Goal: Information Seeking & Learning: Learn about a topic

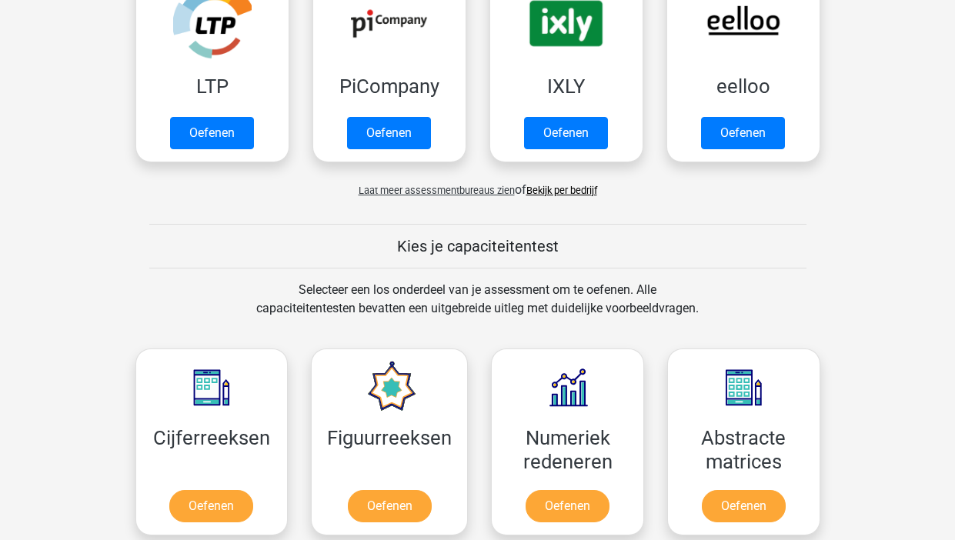
scroll to position [554, 0]
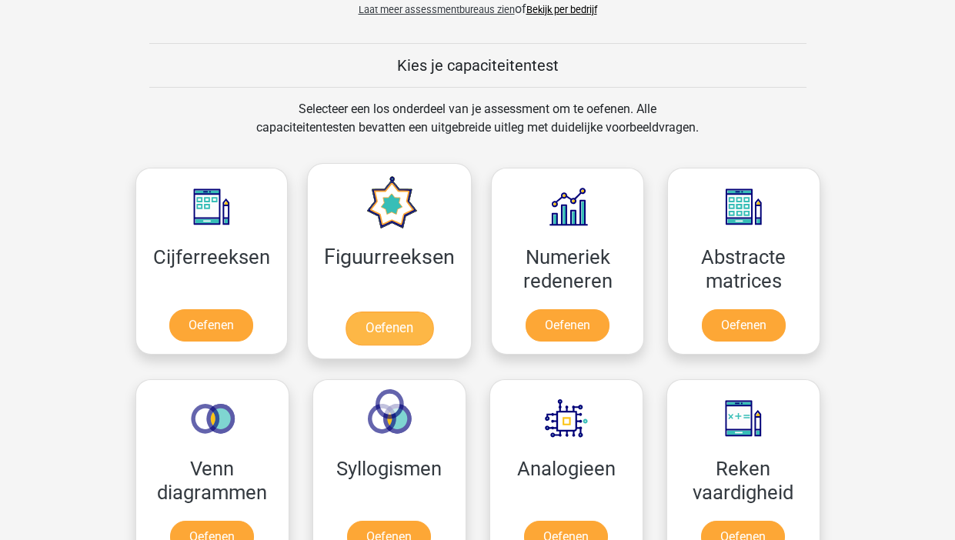
click at [399, 317] on link "Oefenen" at bounding box center [390, 329] width 88 height 34
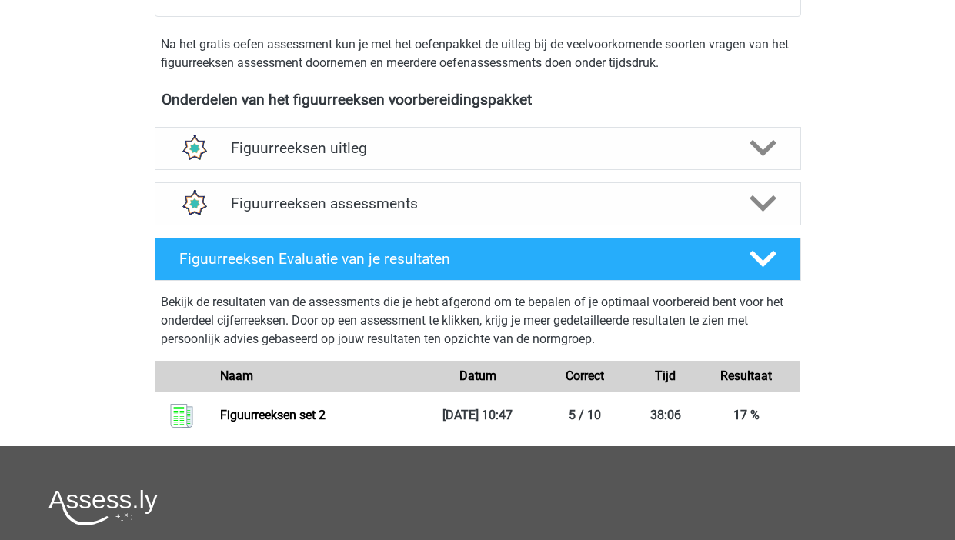
scroll to position [437, 0]
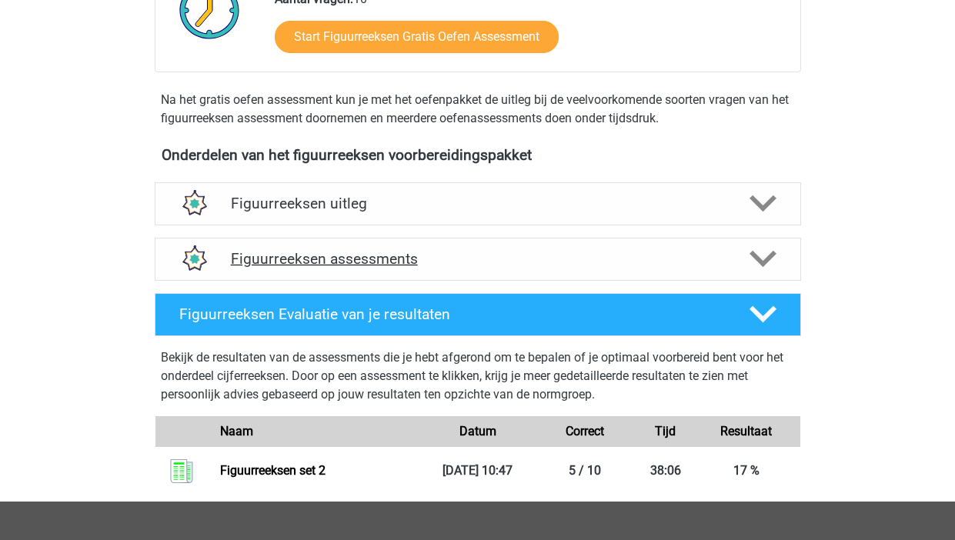
drag, startPoint x: 393, startPoint y: 246, endPoint x: 483, endPoint y: 276, distance: 95.6
click at [394, 246] on div "Figuurreeksen assessments" at bounding box center [478, 259] width 646 height 43
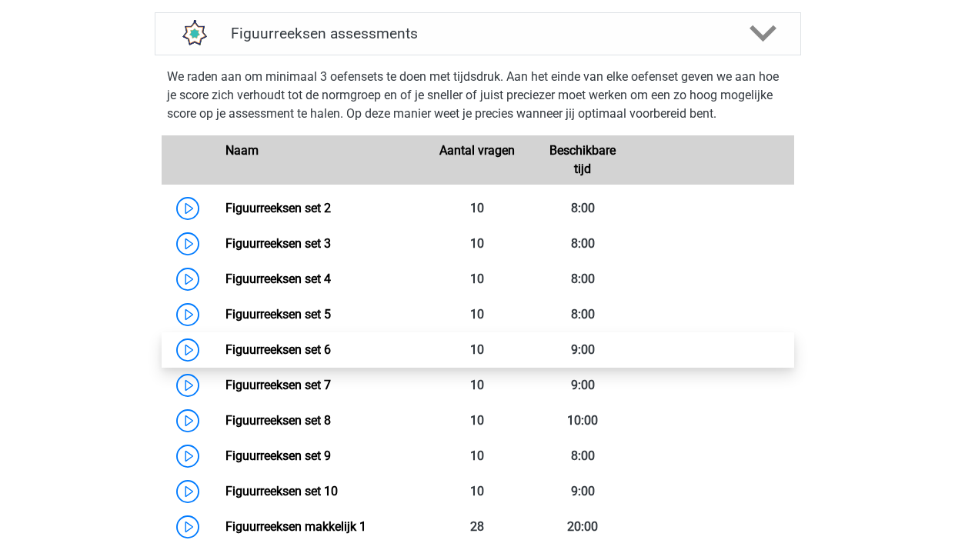
scroll to position [707, 0]
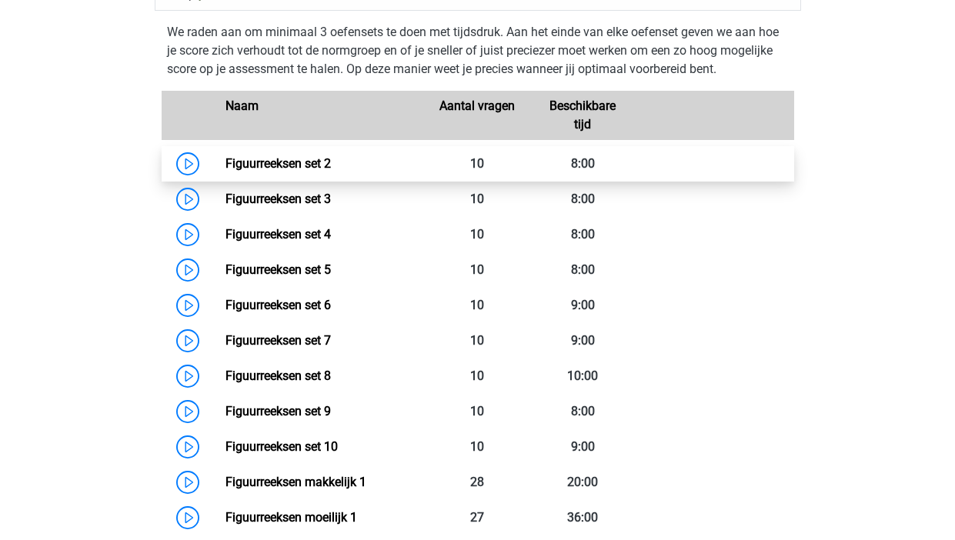
click at [225, 165] on link "Figuurreeksen set 2" at bounding box center [277, 163] width 105 height 15
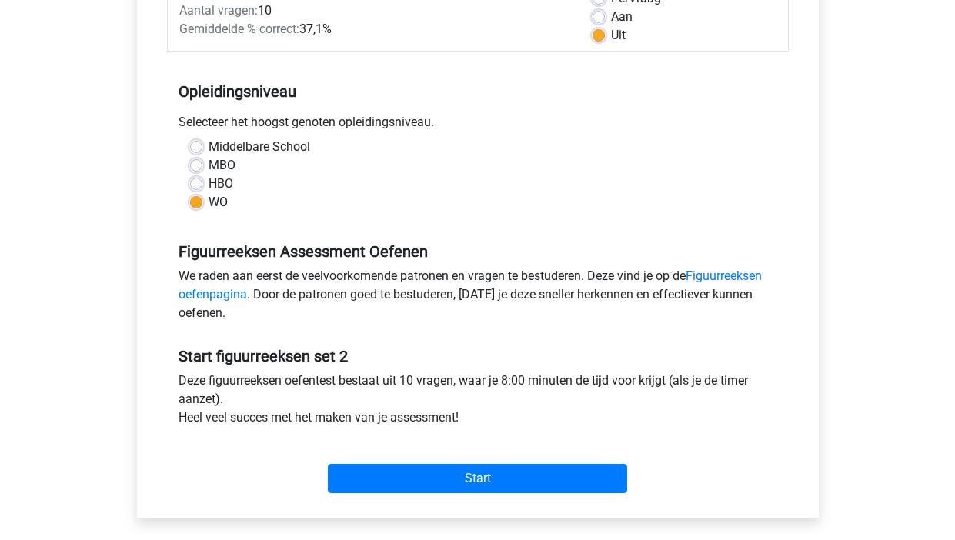
scroll to position [249, 0]
click at [611, 19] on label "Aan" at bounding box center [622, 16] width 22 height 18
click at [599, 19] on input "Aan" at bounding box center [599, 14] width 12 height 15
radio input "true"
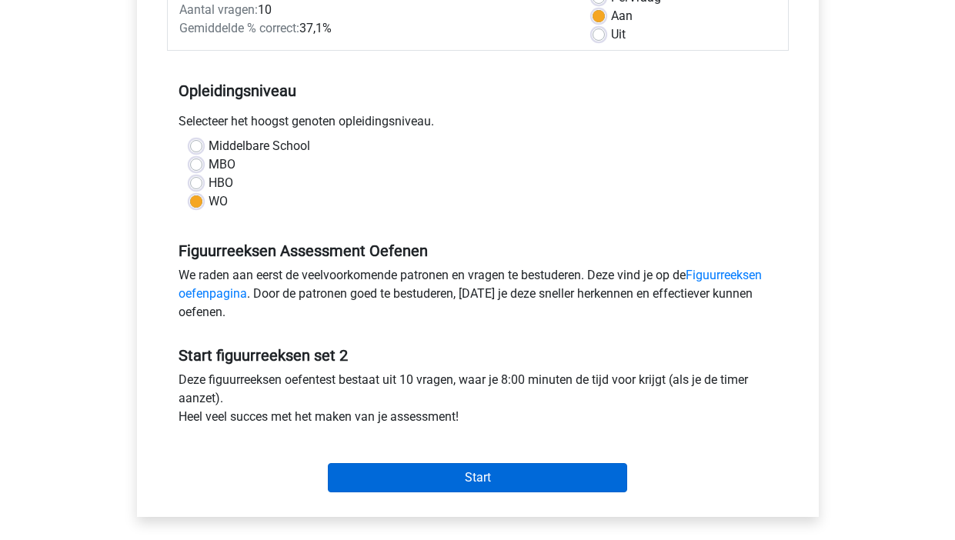
click at [436, 477] on input "Start" at bounding box center [477, 477] width 299 height 29
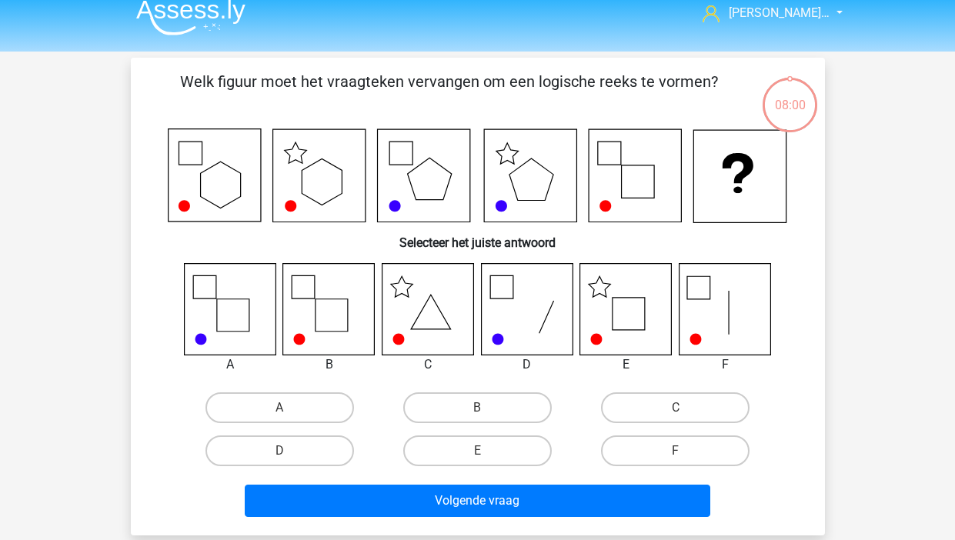
scroll to position [8, 0]
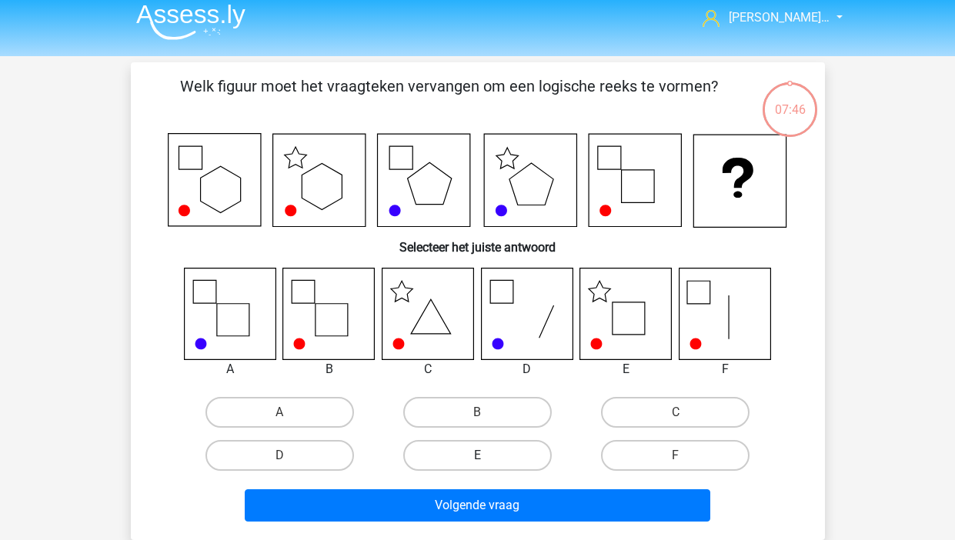
click at [493, 459] on label "E" at bounding box center [477, 455] width 149 height 31
click at [487, 459] on input "E" at bounding box center [482, 461] width 10 height 10
radio input "true"
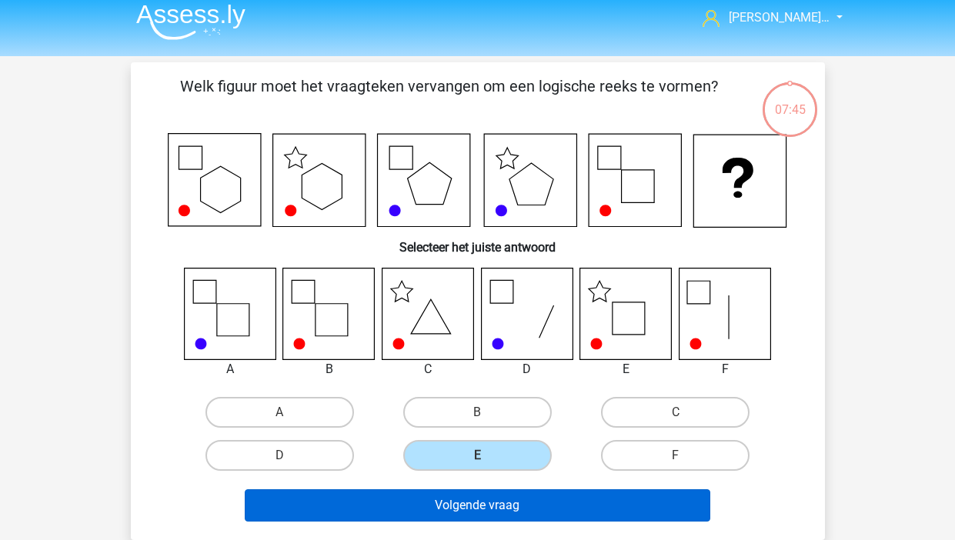
click at [500, 509] on button "Volgende vraag" at bounding box center [478, 505] width 466 height 32
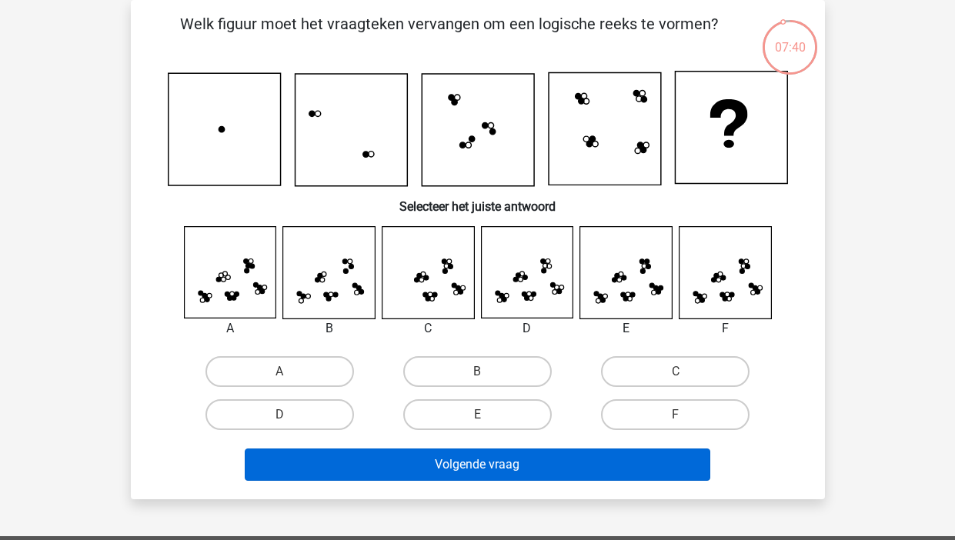
scroll to position [71, 0]
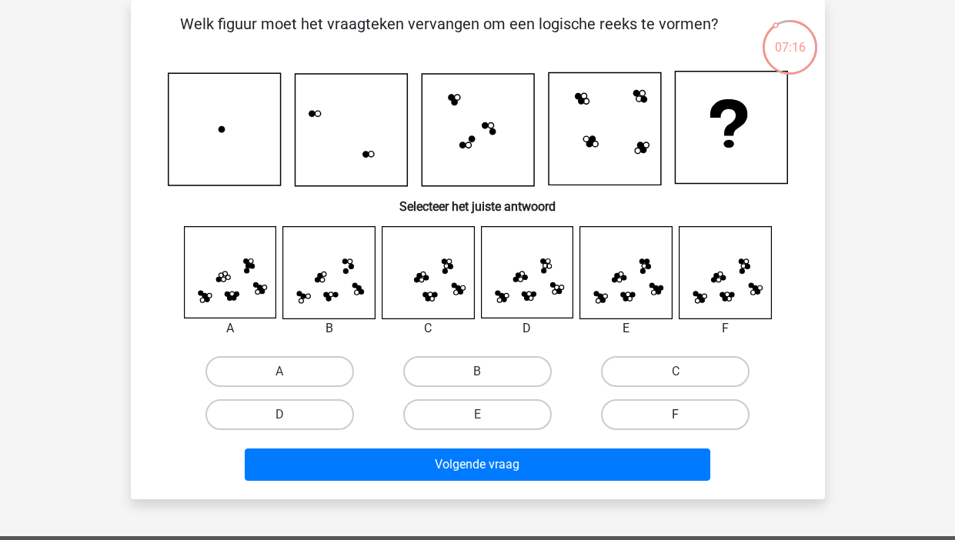
click at [670, 417] on label "F" at bounding box center [675, 414] width 149 height 31
click at [676, 417] on input "F" at bounding box center [681, 420] width 10 height 10
radio input "true"
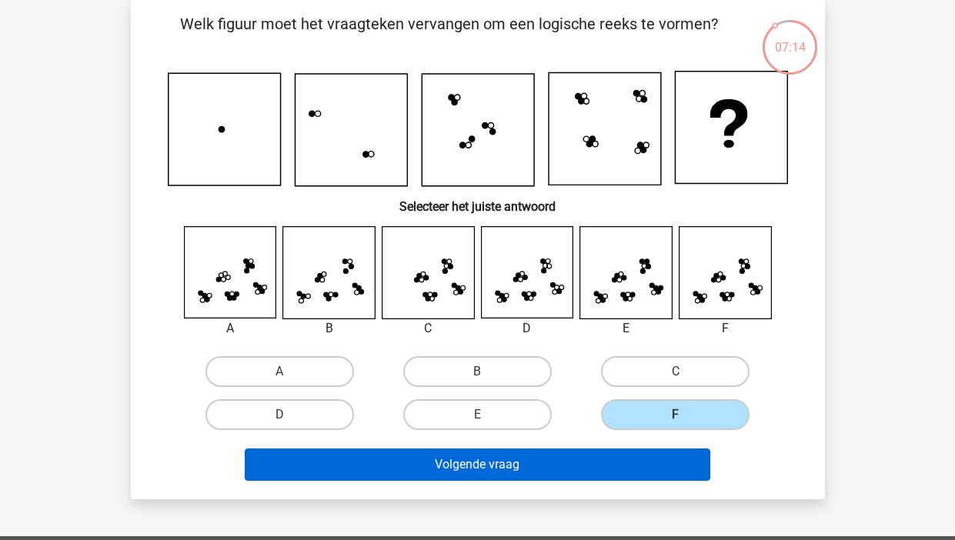
click at [623, 465] on button "Volgende vraag" at bounding box center [478, 465] width 466 height 32
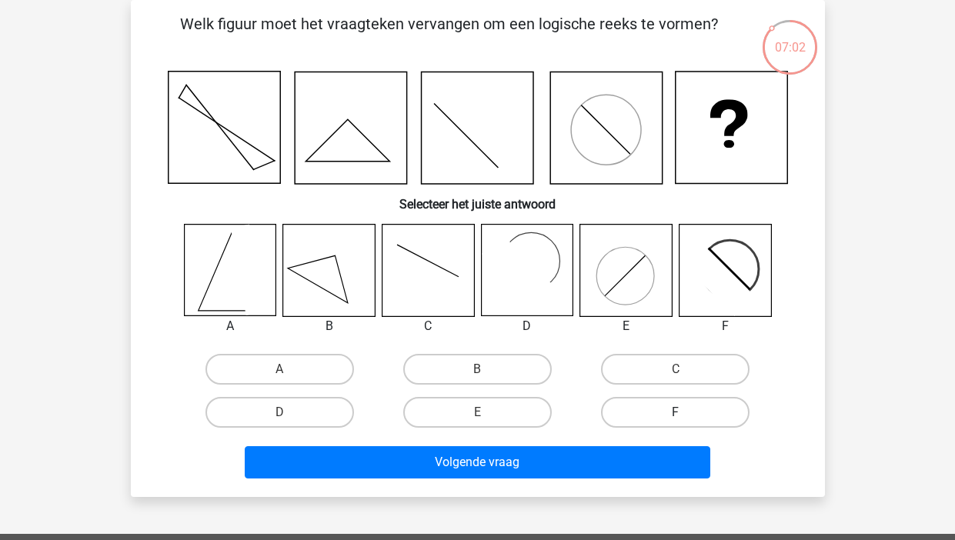
click at [651, 416] on label "F" at bounding box center [675, 412] width 149 height 31
click at [676, 416] on input "F" at bounding box center [681, 418] width 10 height 10
radio input "true"
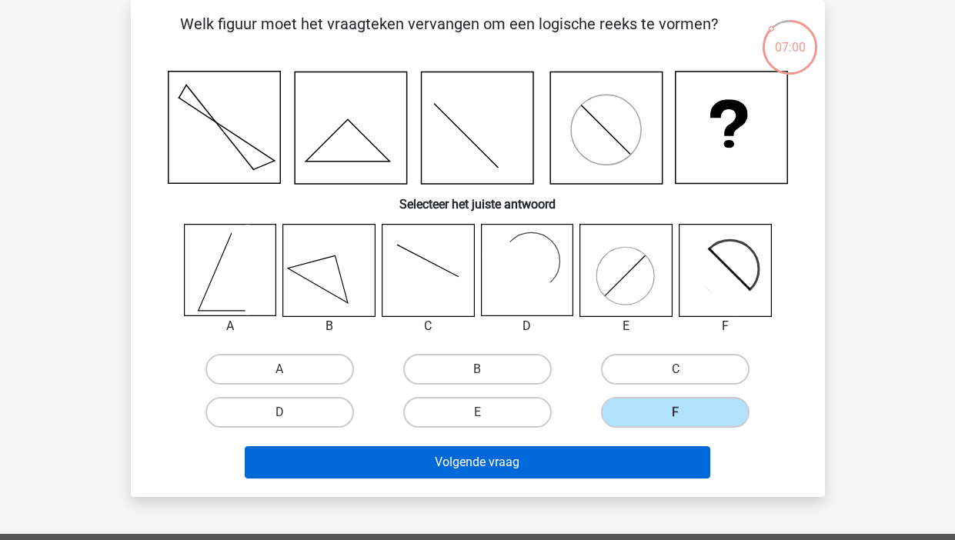
click at [603, 476] on button "Volgende vraag" at bounding box center [478, 462] width 466 height 32
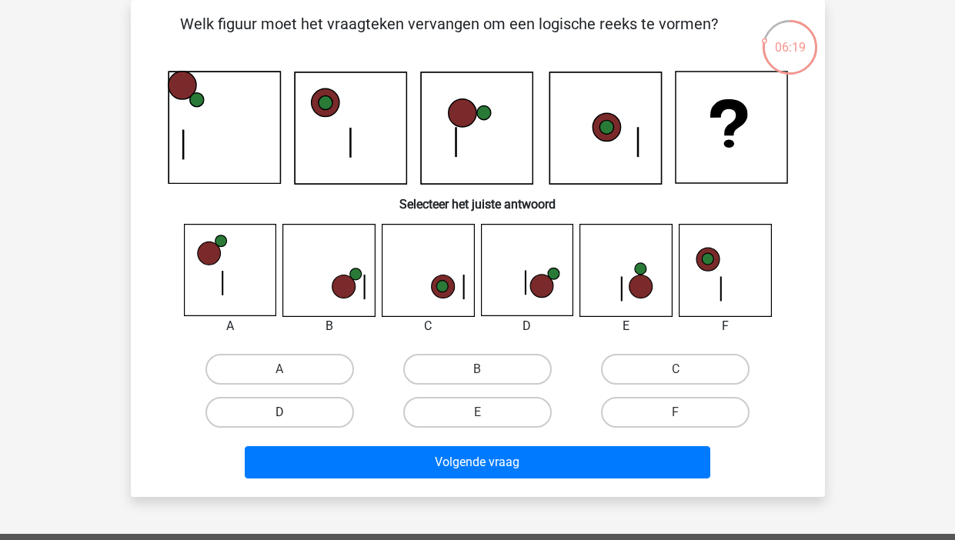
click at [301, 414] on label "D" at bounding box center [279, 412] width 149 height 31
click at [289, 414] on input "D" at bounding box center [284, 418] width 10 height 10
radio input "true"
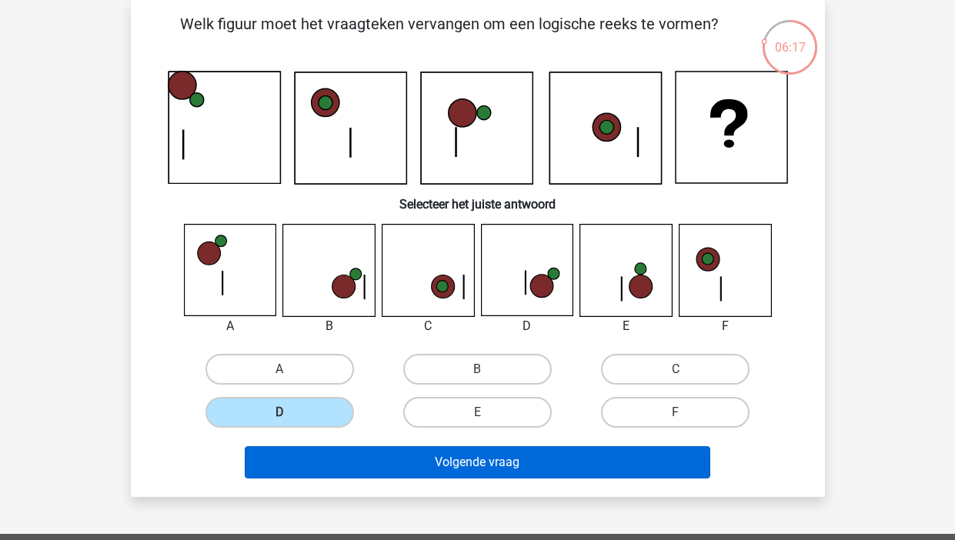
click at [513, 465] on button "Volgende vraag" at bounding box center [478, 462] width 466 height 32
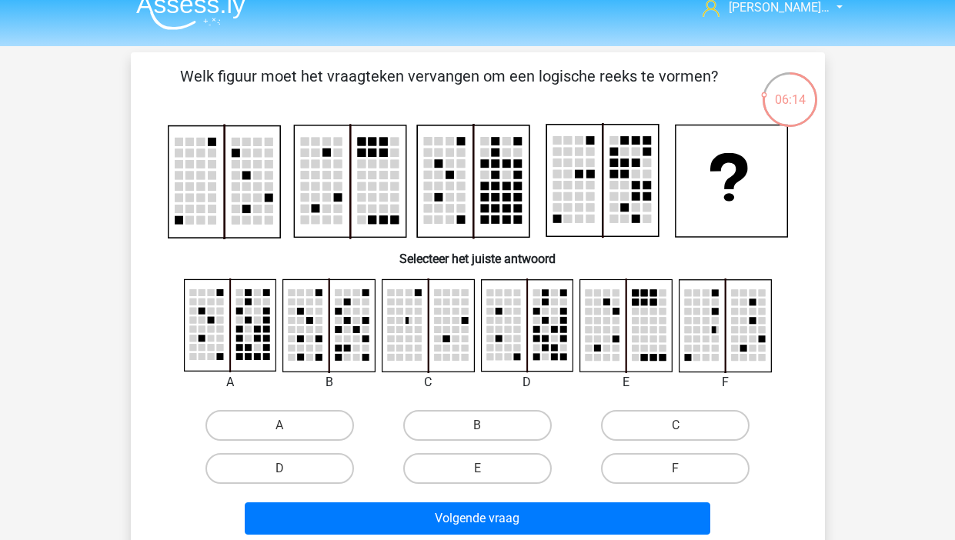
scroll to position [14, 0]
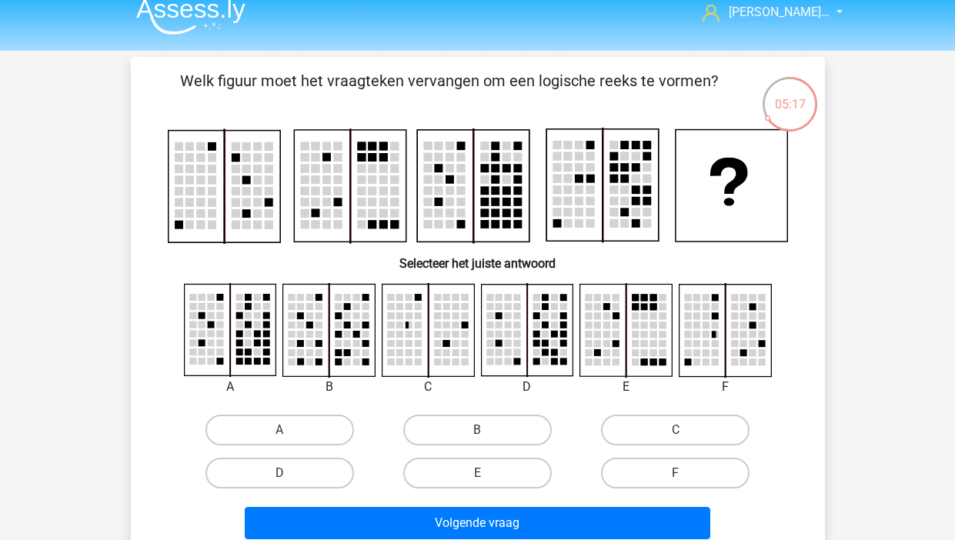
drag, startPoint x: 653, startPoint y: 431, endPoint x: 628, endPoint y: 451, distance: 31.7
click at [656, 433] on label "C" at bounding box center [675, 430] width 149 height 31
click at [676, 433] on input "C" at bounding box center [681, 435] width 10 height 10
radio input "true"
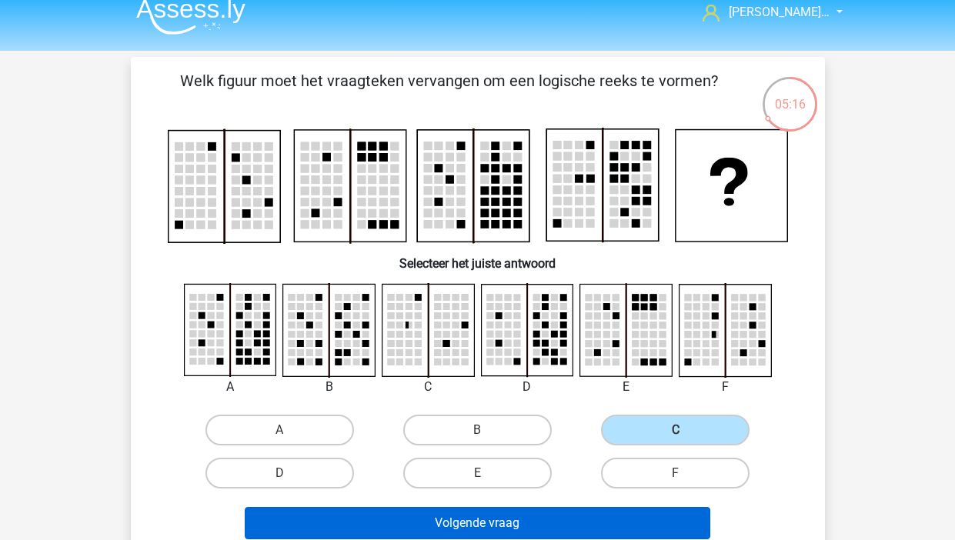
click at [596, 516] on button "Volgende vraag" at bounding box center [478, 523] width 466 height 32
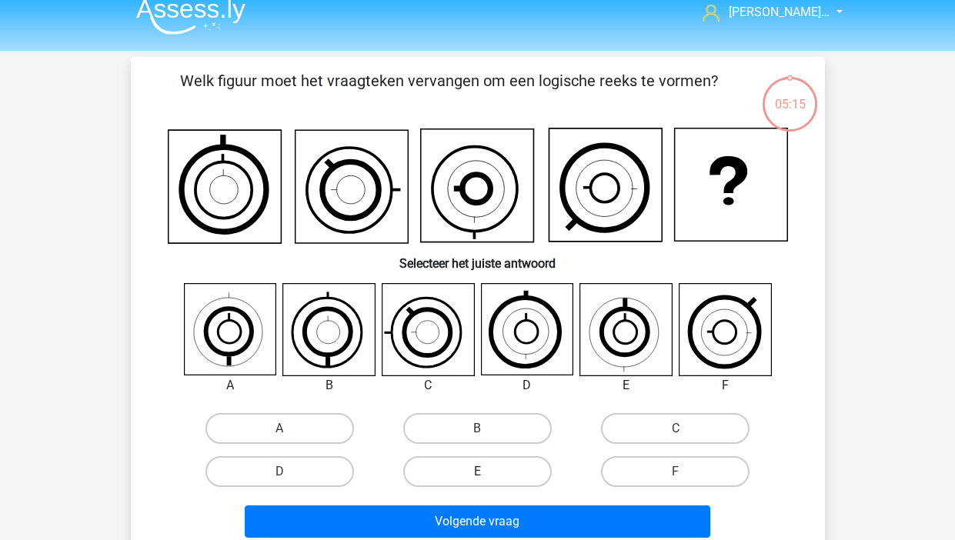
scroll to position [71, 0]
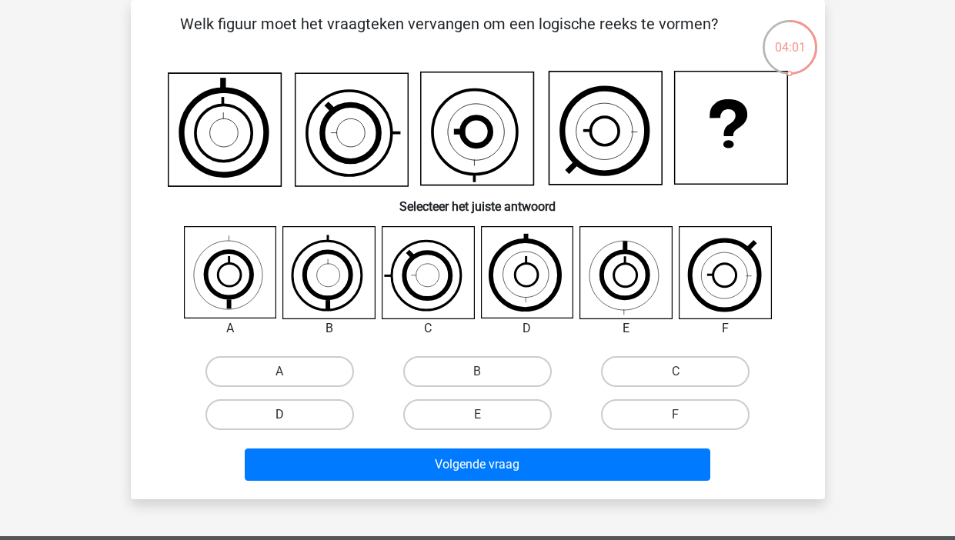
drag, startPoint x: 279, startPoint y: 367, endPoint x: 302, endPoint y: 409, distance: 47.5
click at [280, 375] on div "A" at bounding box center [279, 371] width 185 height 31
click at [280, 353] on div "A" at bounding box center [280, 371] width 198 height 43
click at [291, 375] on label "A" at bounding box center [279, 371] width 149 height 31
click at [289, 375] on input "A" at bounding box center [284, 377] width 10 height 10
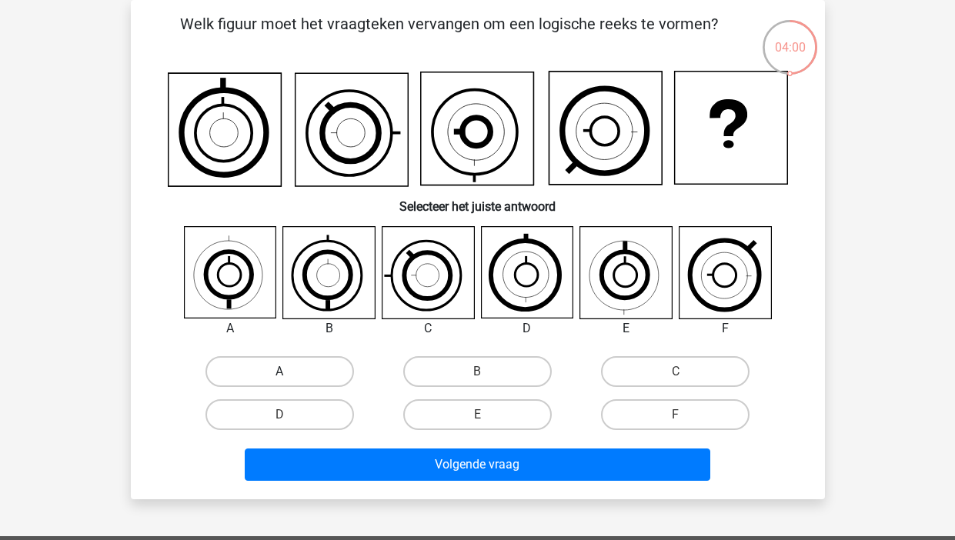
radio input "true"
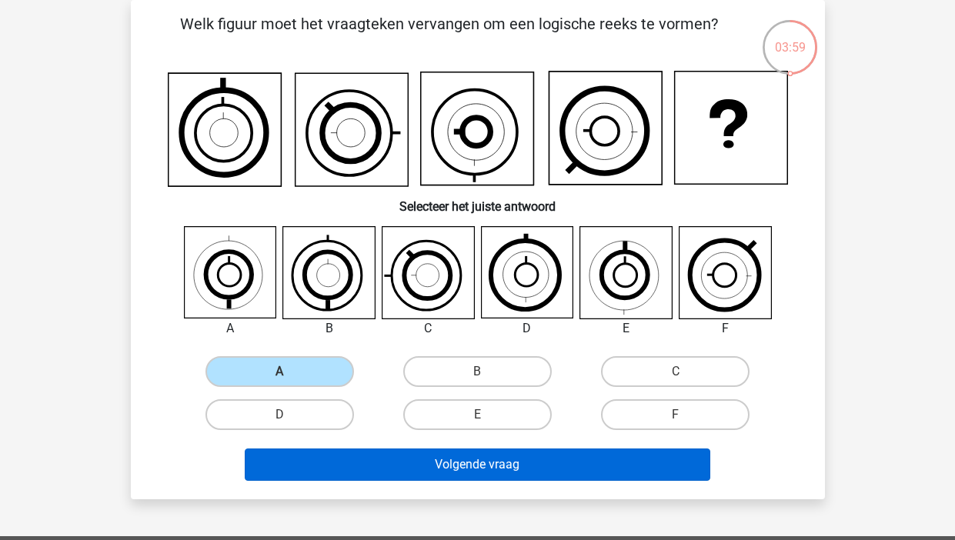
click at [372, 472] on button "Volgende vraag" at bounding box center [478, 465] width 466 height 32
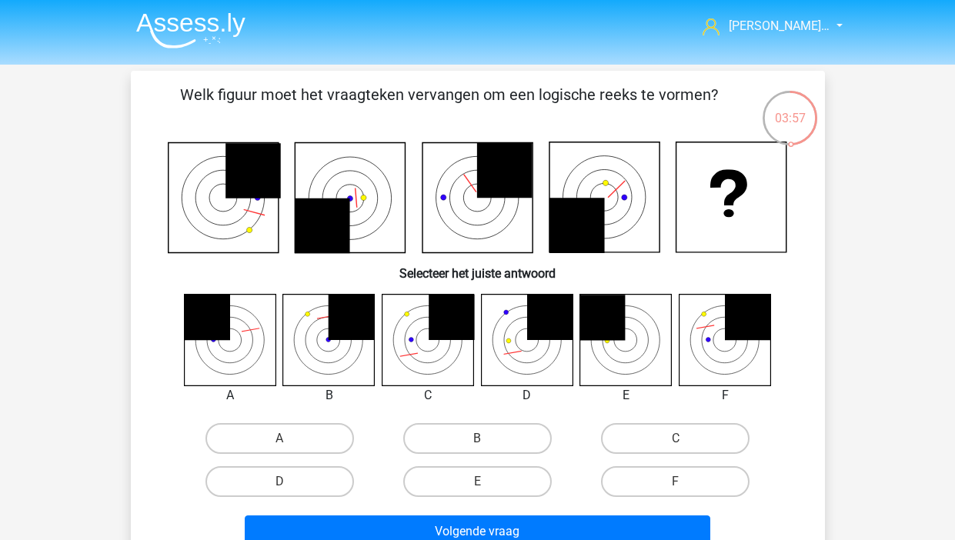
scroll to position [0, 0]
click at [628, 483] on label "F" at bounding box center [675, 481] width 149 height 31
click at [676, 483] on input "F" at bounding box center [681, 487] width 10 height 10
radio input "true"
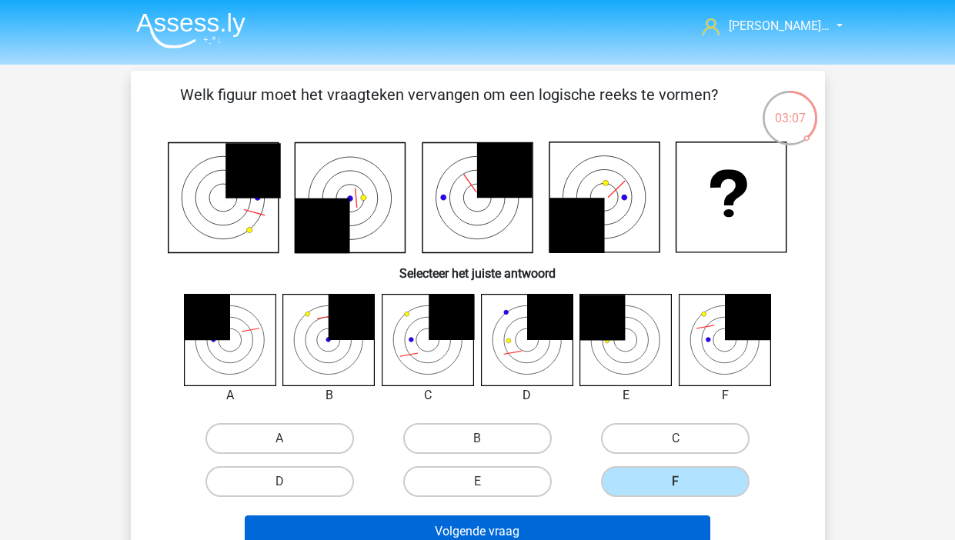
click at [610, 527] on button "Volgende vraag" at bounding box center [478, 532] width 466 height 32
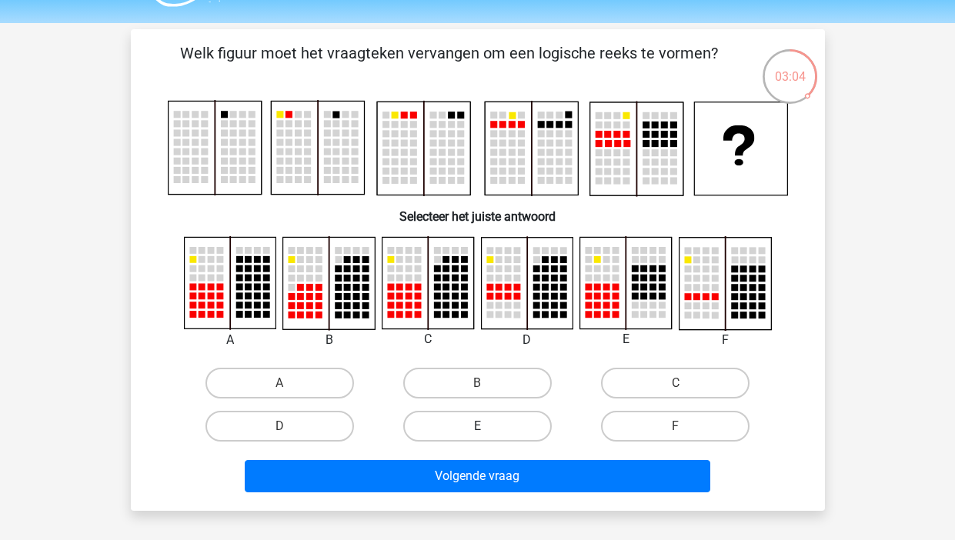
scroll to position [42, 0]
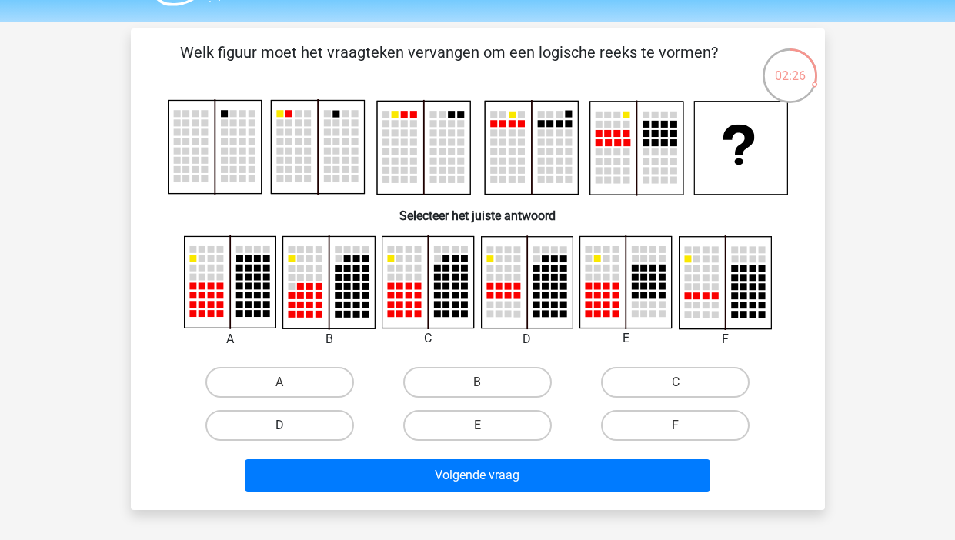
click at [306, 420] on label "D" at bounding box center [279, 425] width 149 height 31
click at [289, 426] on input "D" at bounding box center [284, 431] width 10 height 10
radio input "true"
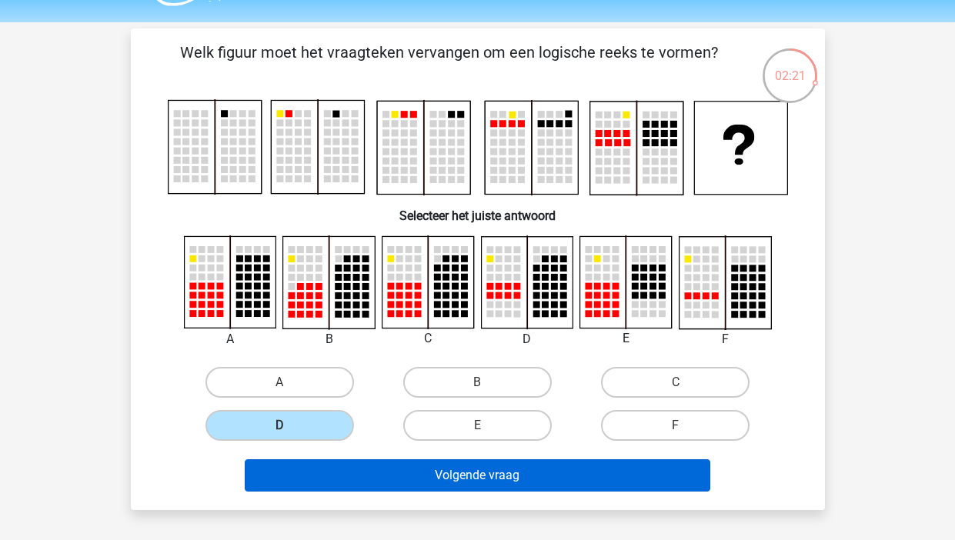
click at [471, 473] on button "Volgende vraag" at bounding box center [478, 475] width 466 height 32
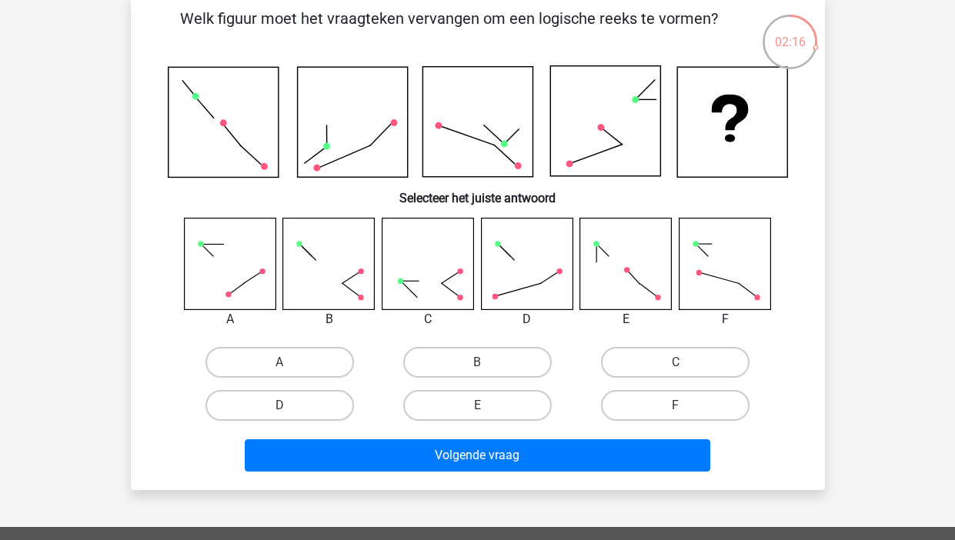
scroll to position [76, 0]
click at [461, 362] on label "B" at bounding box center [477, 362] width 149 height 31
click at [477, 362] on input "B" at bounding box center [482, 367] width 10 height 10
radio input "true"
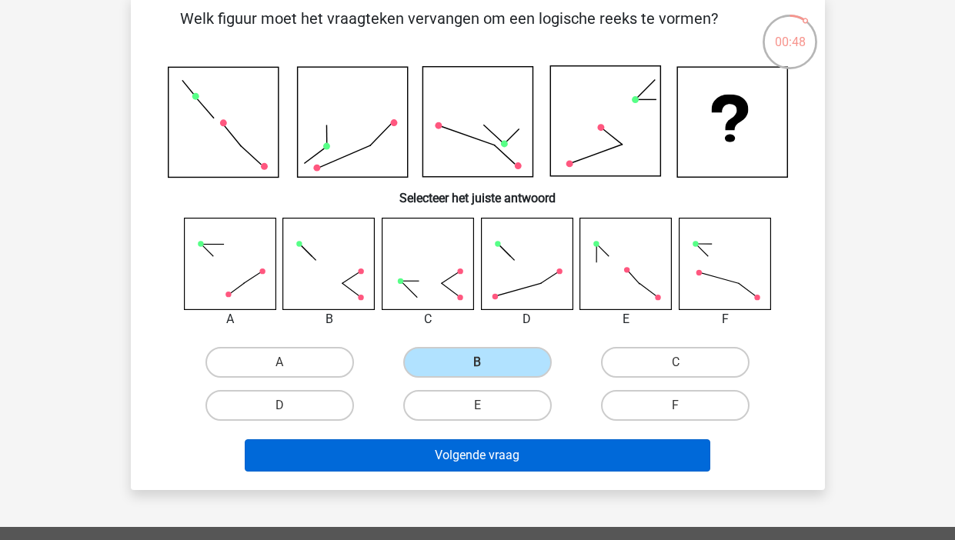
click at [469, 457] on button "Volgende vraag" at bounding box center [478, 455] width 466 height 32
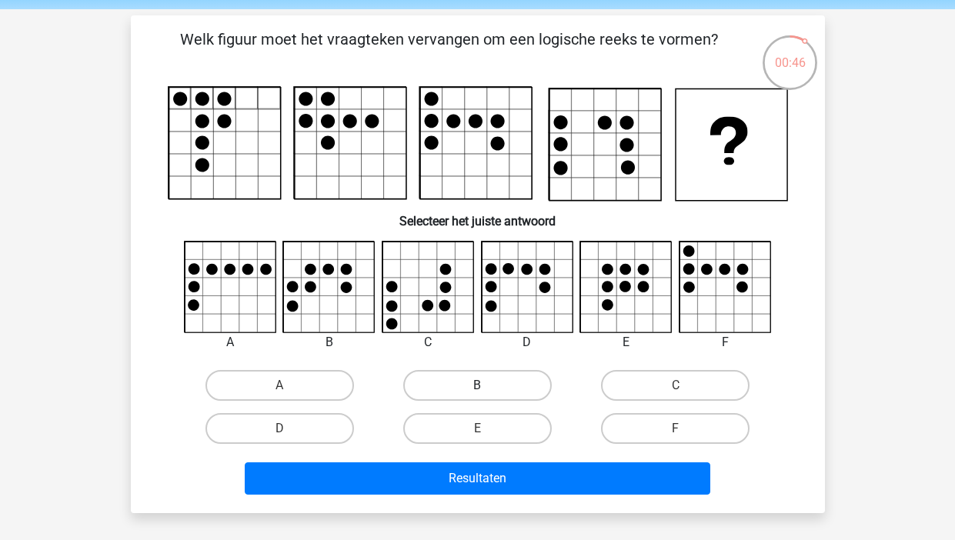
scroll to position [55, 0]
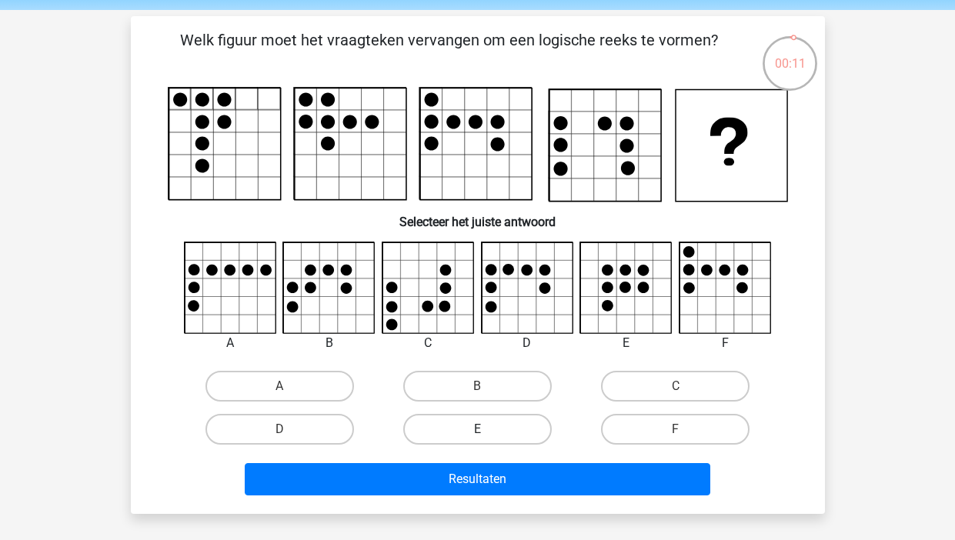
click at [475, 420] on label "E" at bounding box center [477, 429] width 149 height 31
click at [477, 429] on input "E" at bounding box center [482, 434] width 10 height 10
radio input "true"
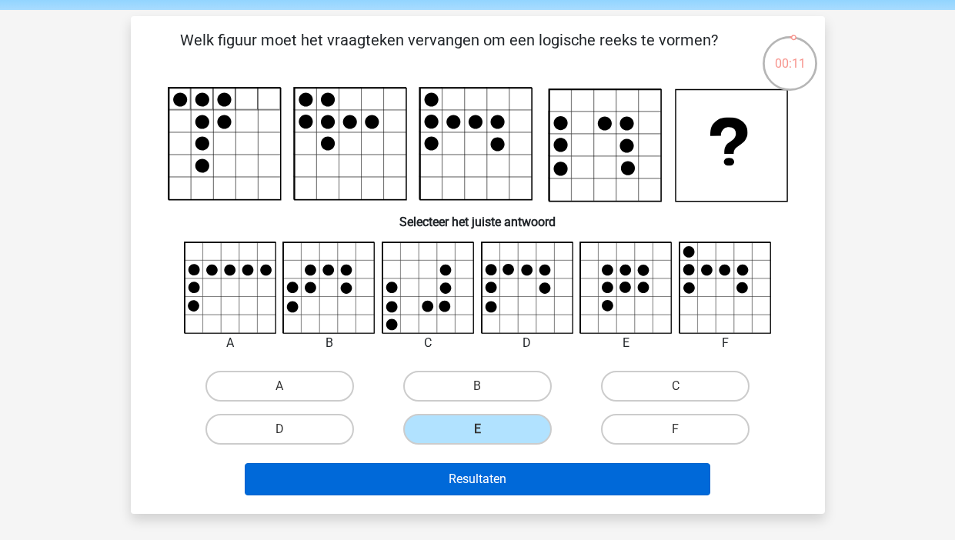
click at [472, 485] on button "Resultaten" at bounding box center [478, 479] width 466 height 32
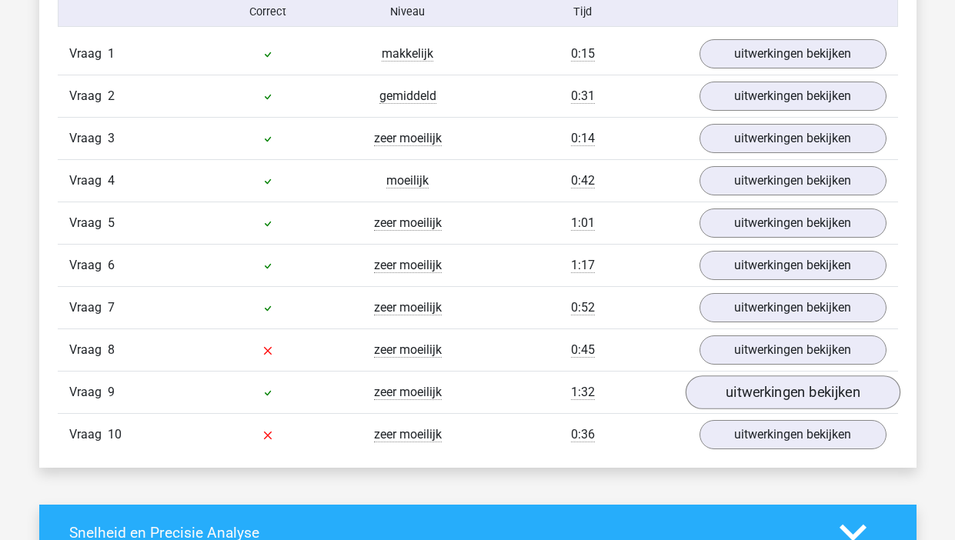
scroll to position [1027, 0]
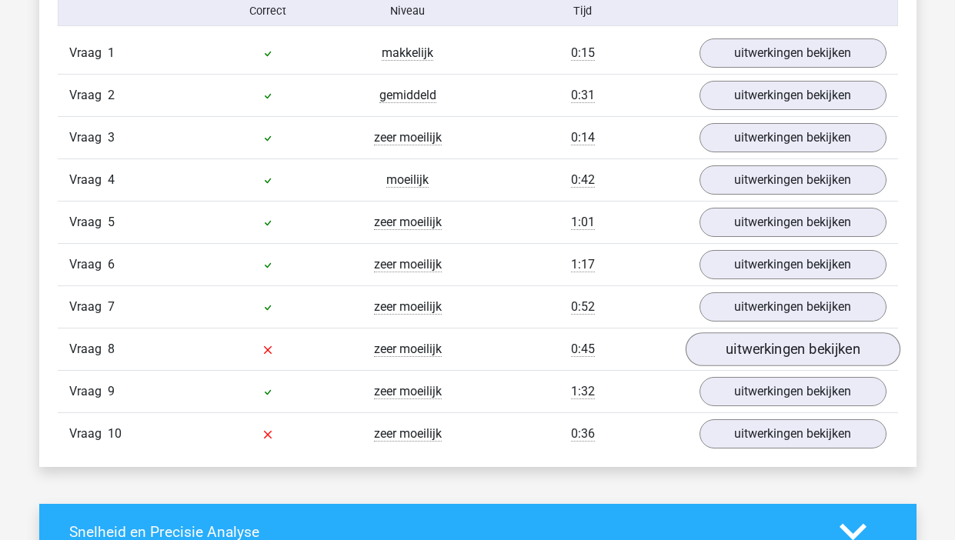
click at [745, 359] on link "uitwerkingen bekijken" at bounding box center [792, 350] width 215 height 34
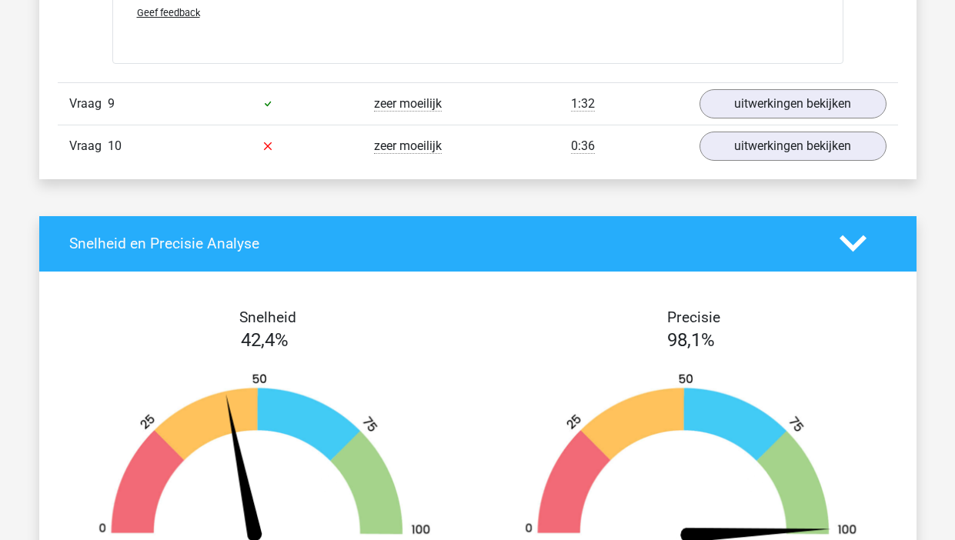
scroll to position [2320, 0]
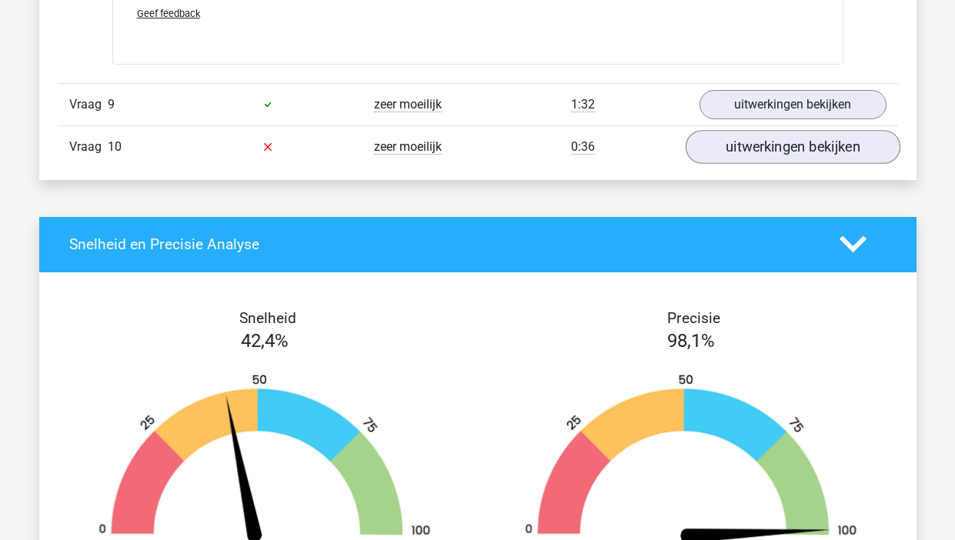
click at [773, 164] on link "uitwerkingen bekijken" at bounding box center [792, 147] width 215 height 34
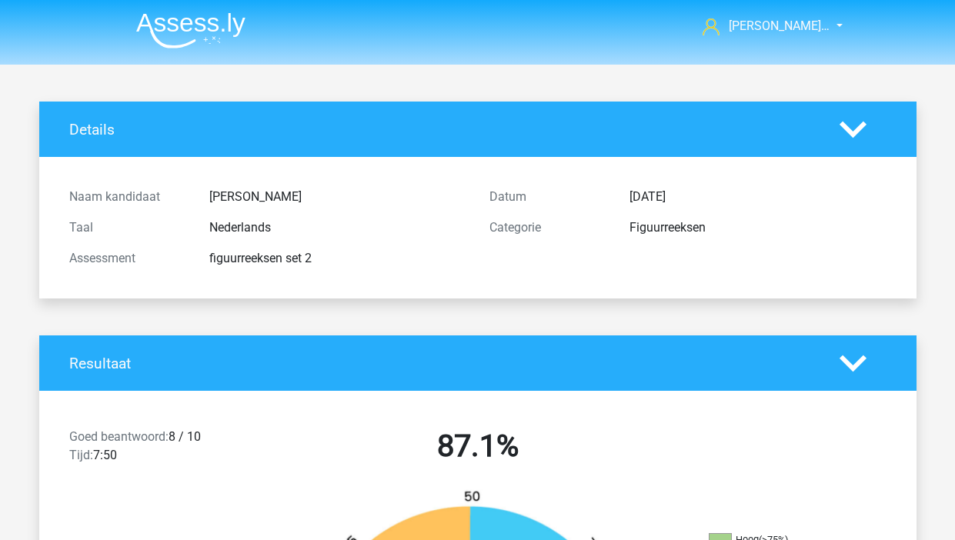
scroll to position [0, 0]
click at [198, 33] on img at bounding box center [190, 30] width 109 height 36
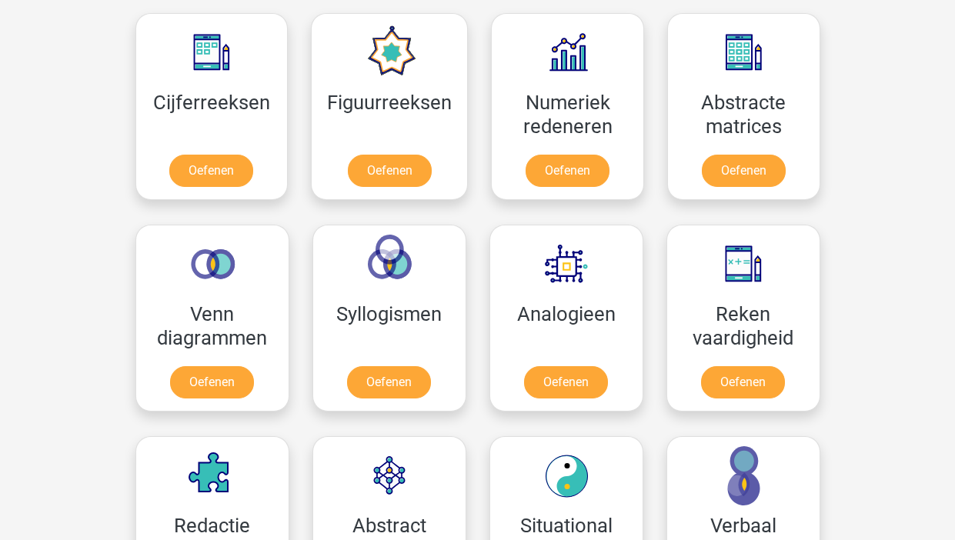
scroll to position [626, 0]
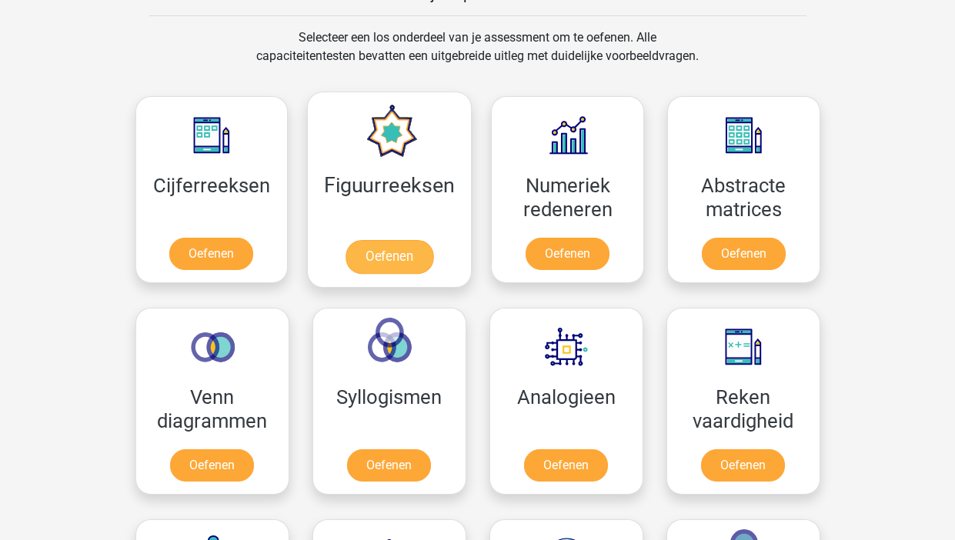
click at [393, 256] on link "Oefenen" at bounding box center [390, 257] width 88 height 34
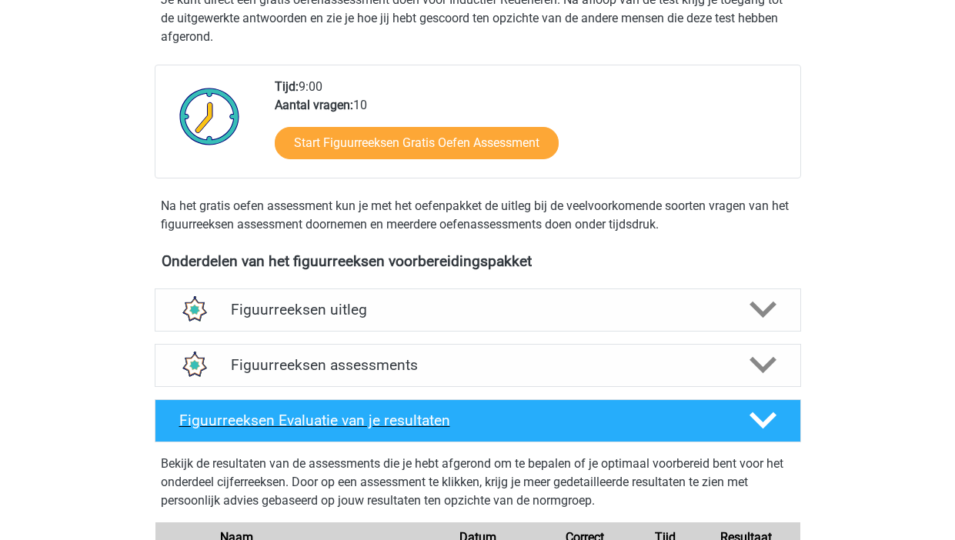
scroll to position [609, 0]
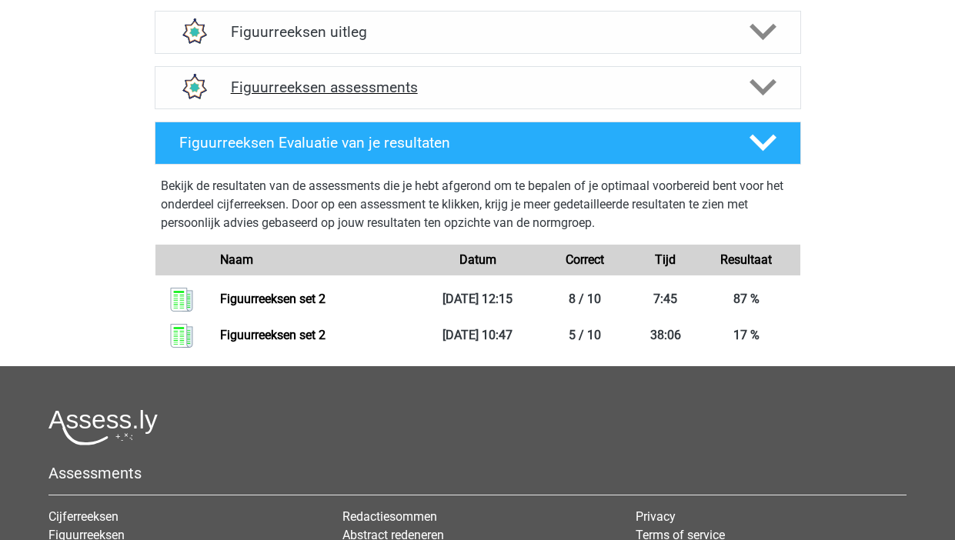
click at [320, 83] on h4 "Figuurreeksen assessments" at bounding box center [478, 88] width 494 height 18
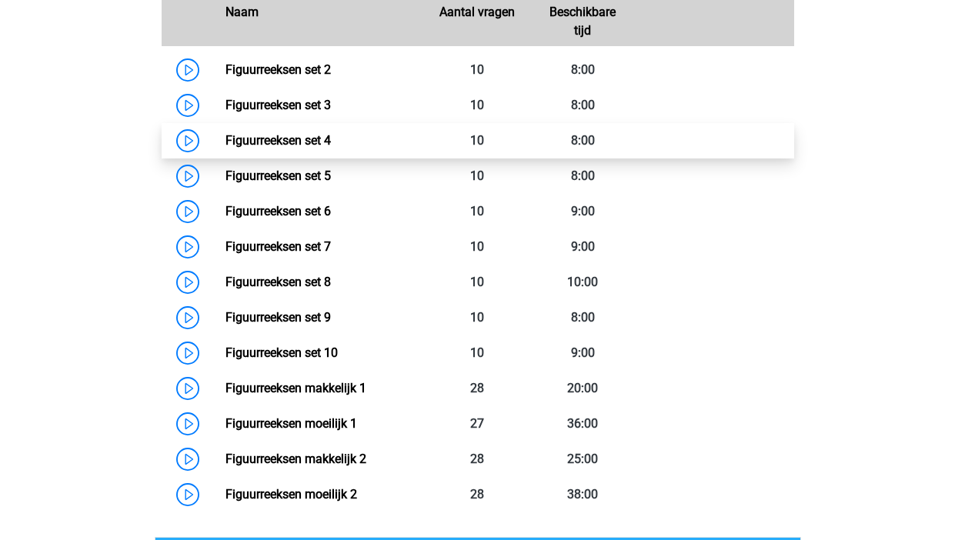
scroll to position [801, 0]
click at [115, 108] on div "Figuurreeksen Gratis Oefen Assessment Je kunt direct een gratis oefenassessment…" at bounding box center [477, 123] width 731 height 1317
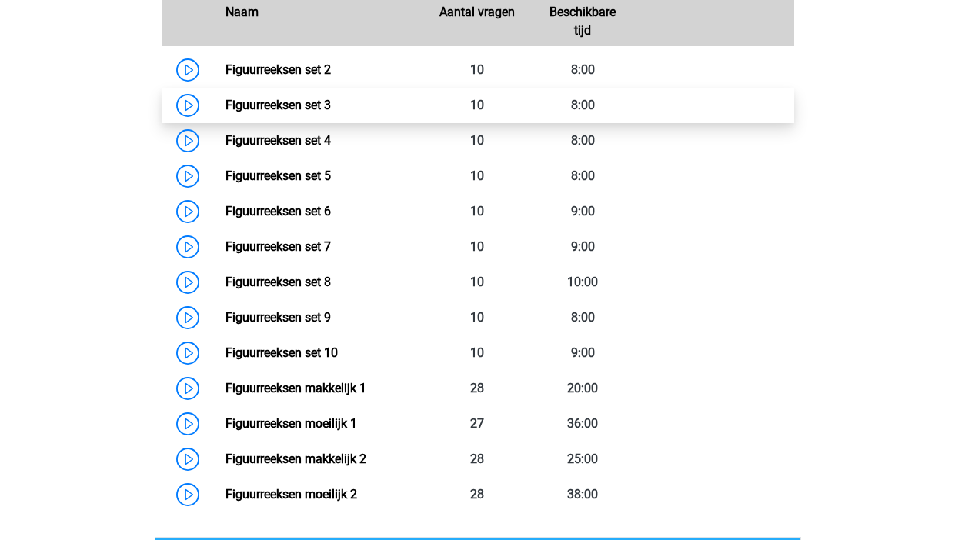
click at [225, 100] on link "Figuurreeksen set 3" at bounding box center [277, 105] width 105 height 15
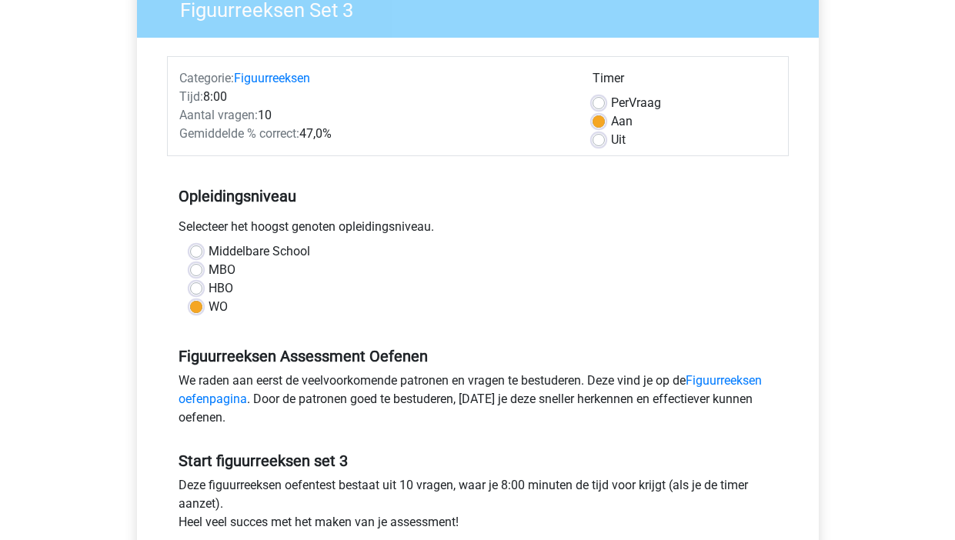
scroll to position [127, 0]
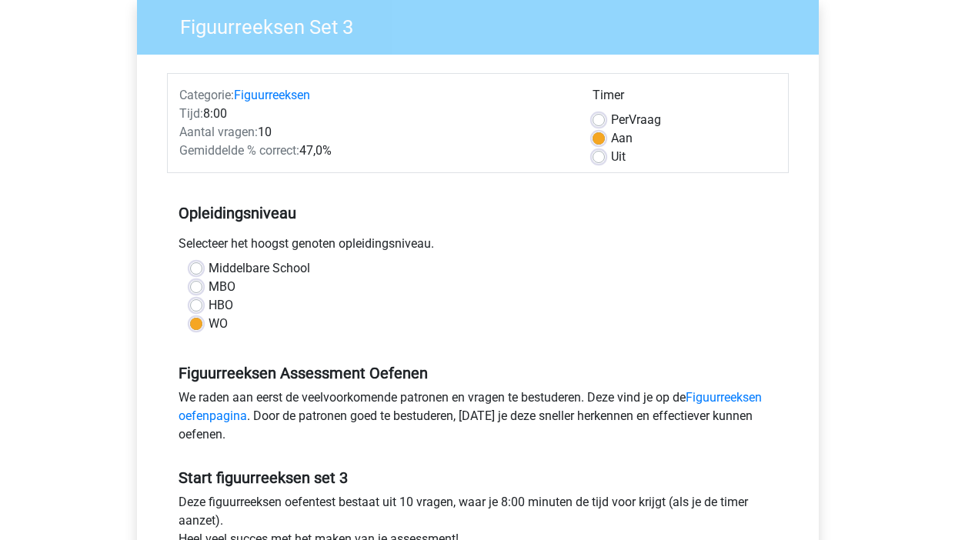
click at [209, 306] on label "HBO" at bounding box center [221, 305] width 25 height 18
click at [194, 306] on input "HBO" at bounding box center [196, 303] width 12 height 15
radio input "true"
click at [209, 282] on label "MBO" at bounding box center [222, 287] width 27 height 18
click at [195, 282] on input "MBO" at bounding box center [196, 285] width 12 height 15
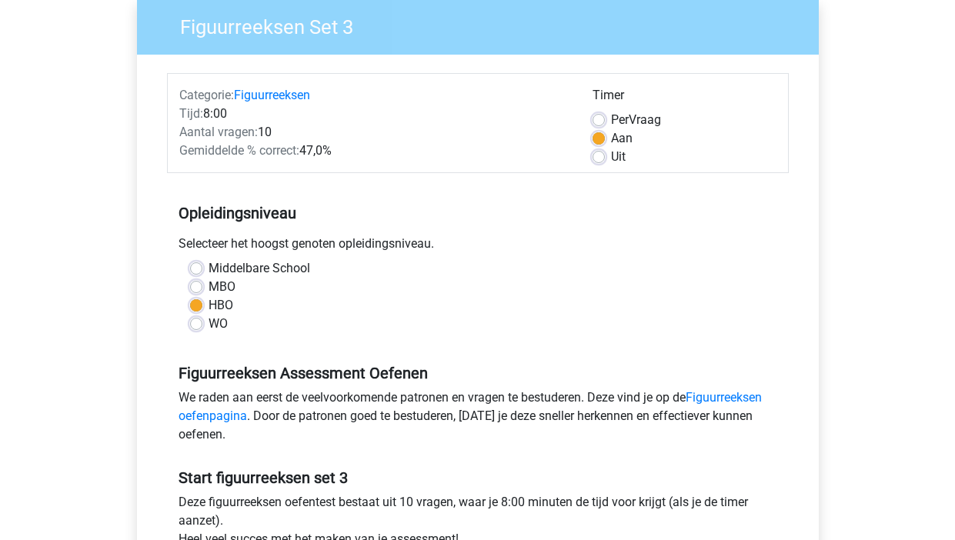
radio input "true"
click at [195, 260] on div "Middelbare School" at bounding box center [478, 268] width 576 height 18
click at [209, 274] on label "Middelbare School" at bounding box center [260, 268] width 102 height 18
click at [194, 274] on input "Middelbare School" at bounding box center [196, 266] width 12 height 15
radio input "true"
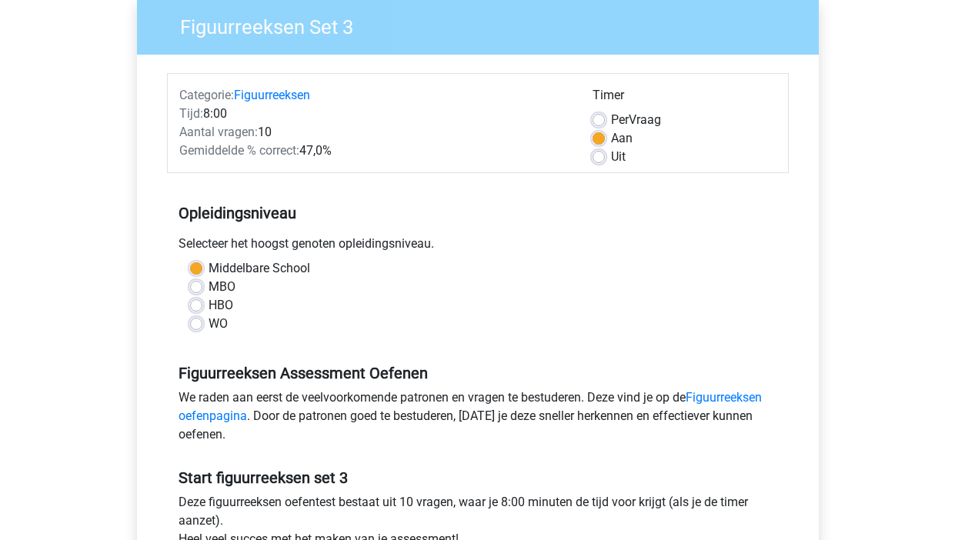
click at [209, 322] on label "WO" at bounding box center [218, 324] width 19 height 18
click at [195, 322] on input "WO" at bounding box center [196, 322] width 12 height 15
radio input "true"
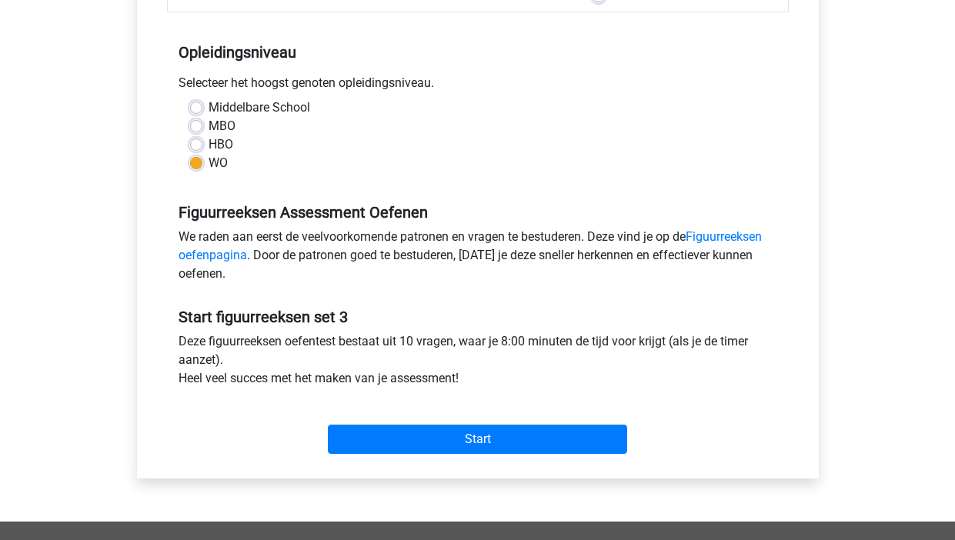
scroll to position [283, 0]
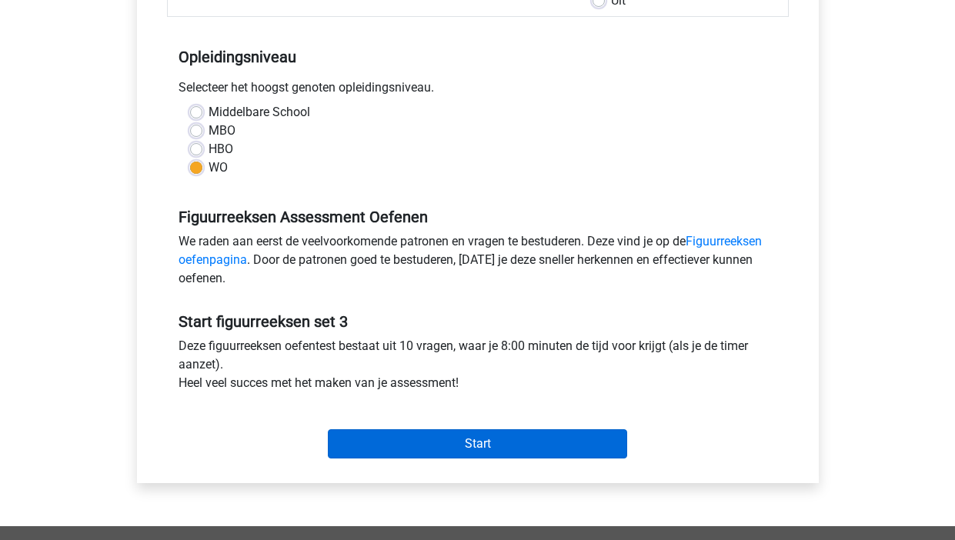
click at [433, 446] on input "Start" at bounding box center [477, 443] width 299 height 29
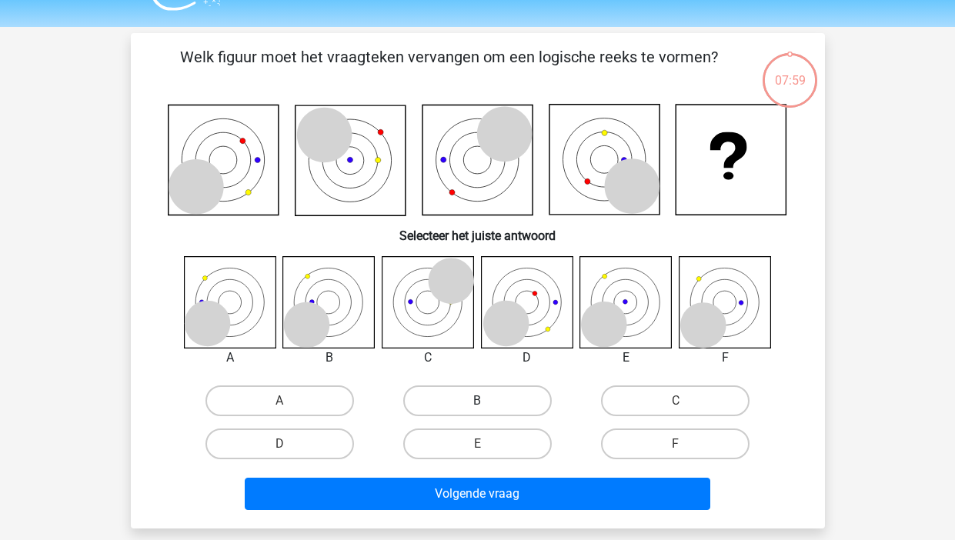
scroll to position [40, 0]
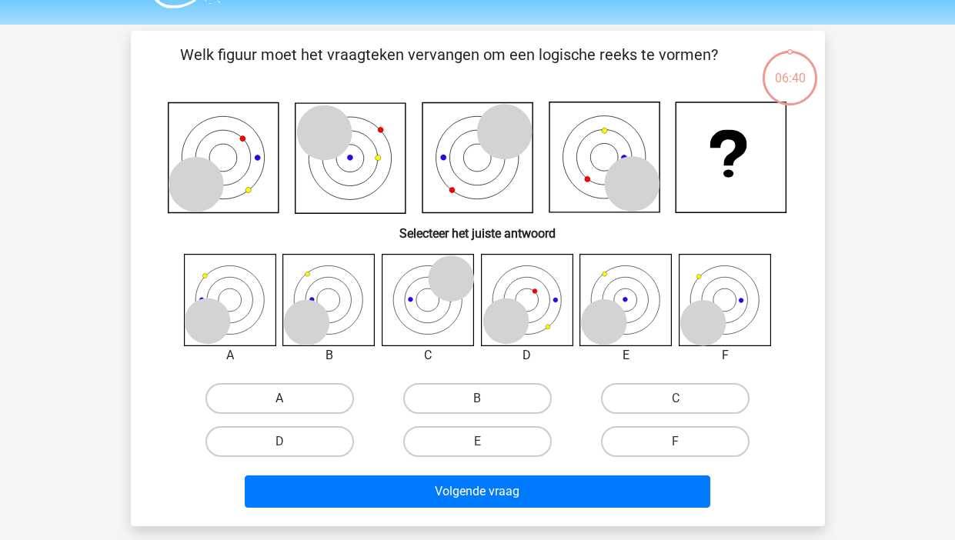
click at [272, 399] on label "A" at bounding box center [279, 398] width 149 height 31
click at [279, 399] on input "A" at bounding box center [284, 404] width 10 height 10
radio input "true"
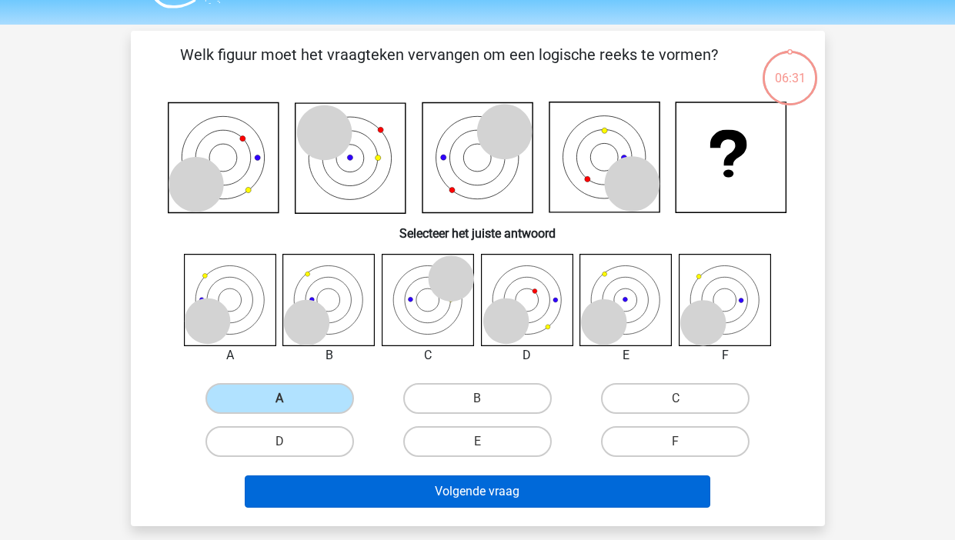
click at [437, 490] on button "Volgende vraag" at bounding box center [478, 492] width 466 height 32
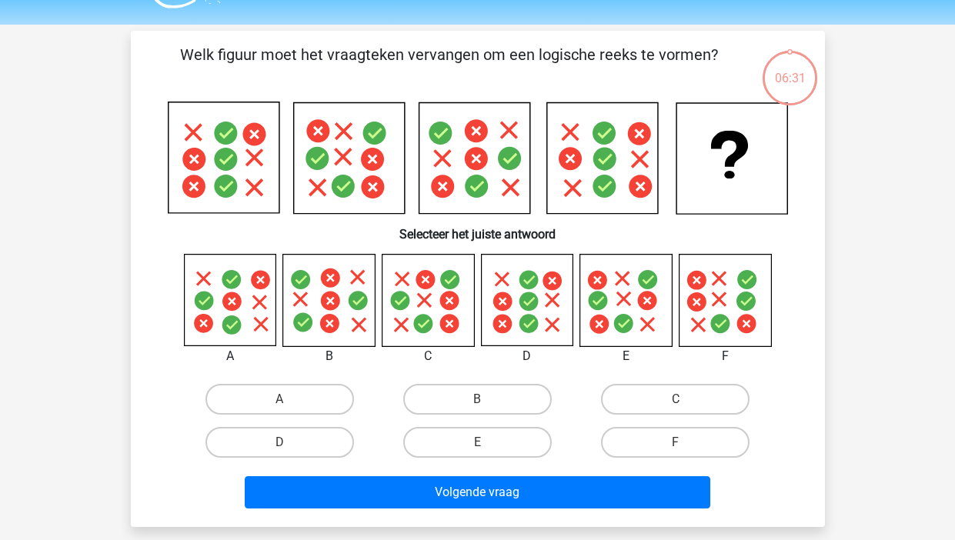
scroll to position [71, 0]
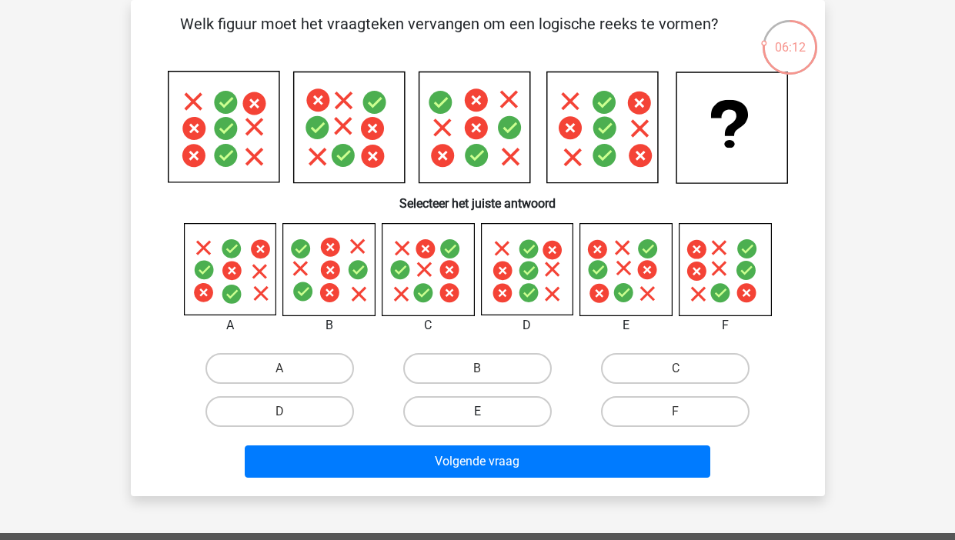
click at [462, 412] on label "E" at bounding box center [477, 411] width 149 height 31
click at [477, 412] on input "E" at bounding box center [482, 417] width 10 height 10
radio input "true"
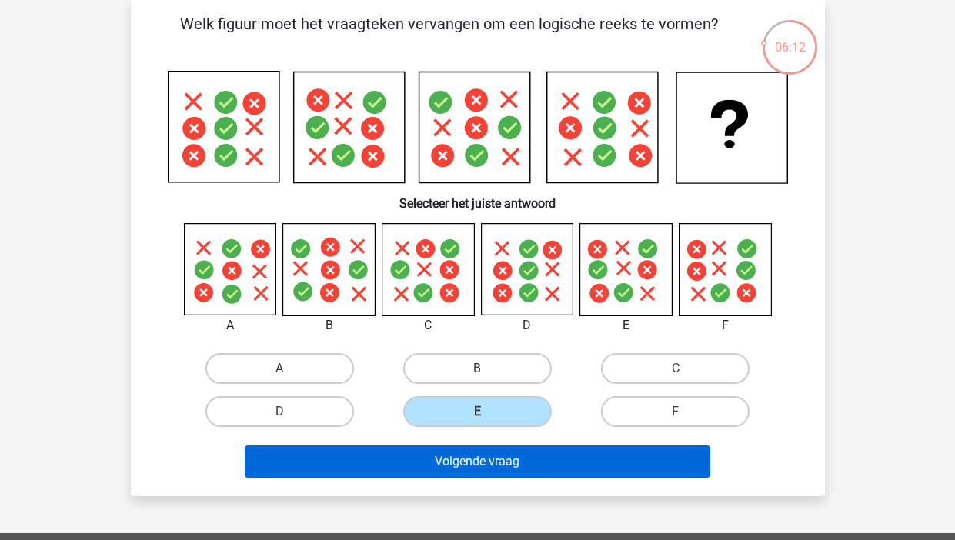
click at [456, 460] on button "Volgende vraag" at bounding box center [478, 462] width 466 height 32
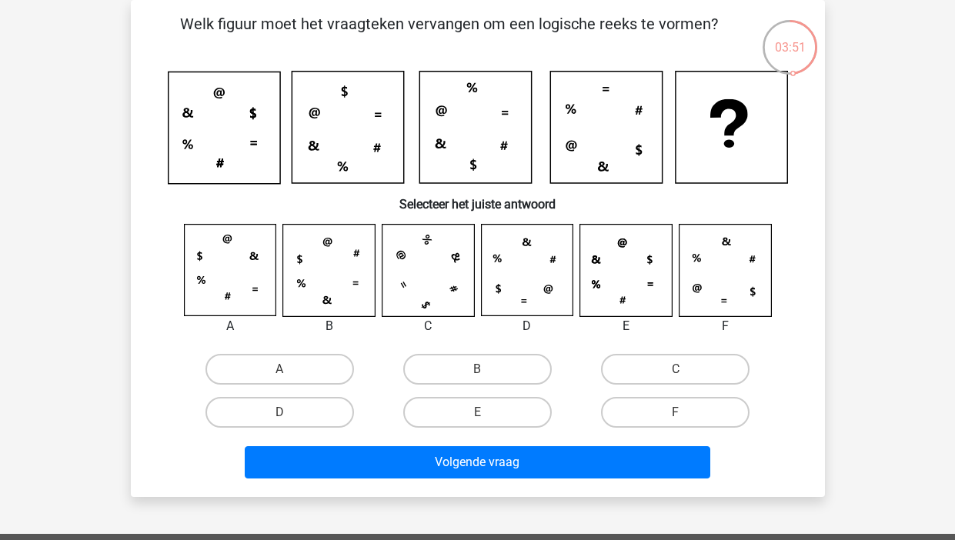
drag, startPoint x: 639, startPoint y: 368, endPoint x: 592, endPoint y: 389, distance: 51.7
click at [639, 368] on label "C" at bounding box center [675, 369] width 149 height 31
click at [676, 369] on input "C" at bounding box center [681, 374] width 10 height 10
radio input "true"
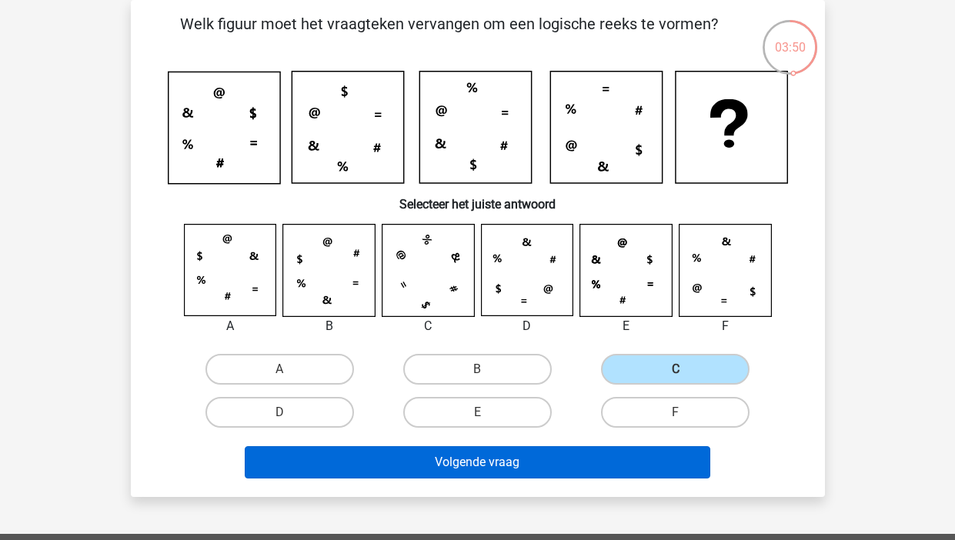
click at [499, 473] on button "Volgende vraag" at bounding box center [478, 462] width 466 height 32
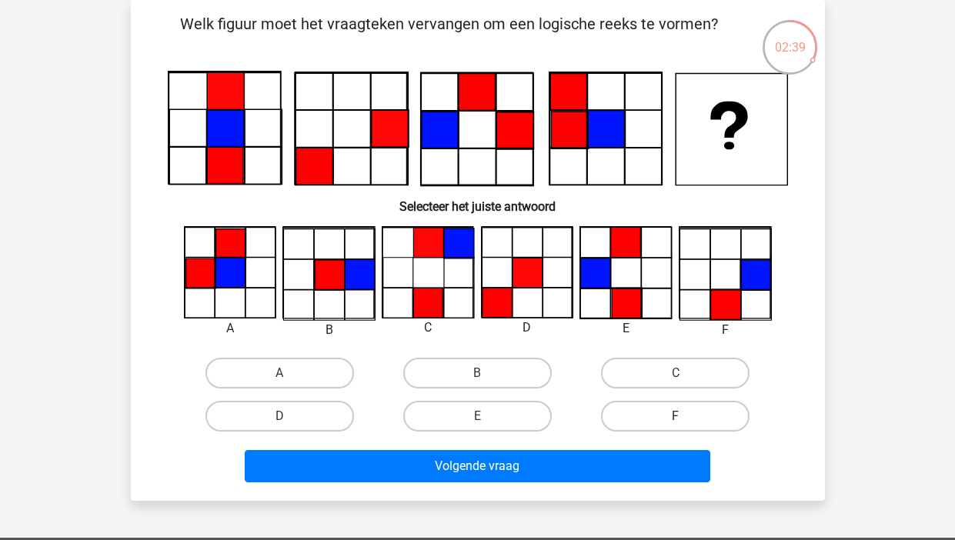
click at [637, 415] on label "F" at bounding box center [675, 416] width 149 height 31
click at [676, 416] on input "F" at bounding box center [681, 421] width 10 height 10
radio input "true"
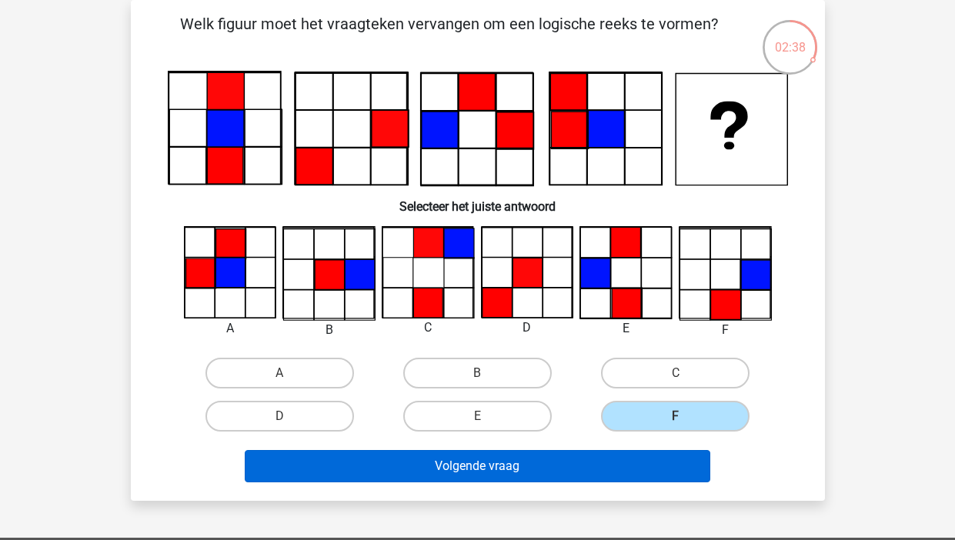
click at [605, 464] on button "Volgende vraag" at bounding box center [478, 466] width 466 height 32
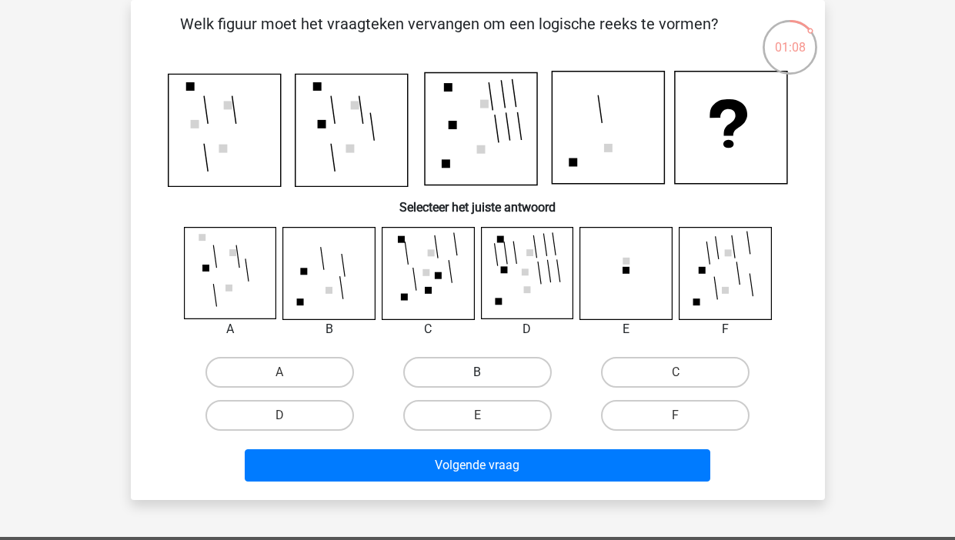
click at [454, 364] on label "B" at bounding box center [477, 372] width 149 height 31
click at [477, 372] on input "B" at bounding box center [482, 377] width 10 height 10
radio input "true"
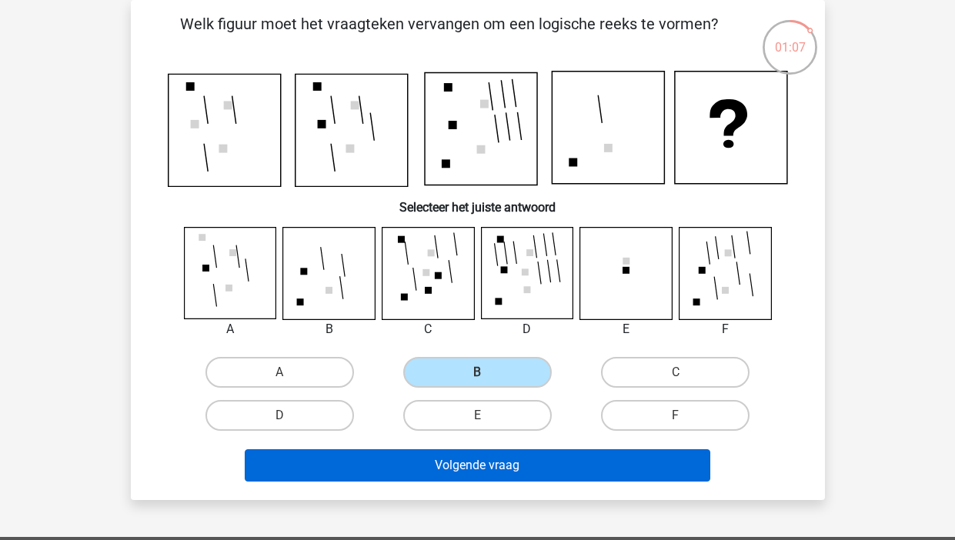
click at [455, 454] on button "Volgende vraag" at bounding box center [478, 465] width 466 height 32
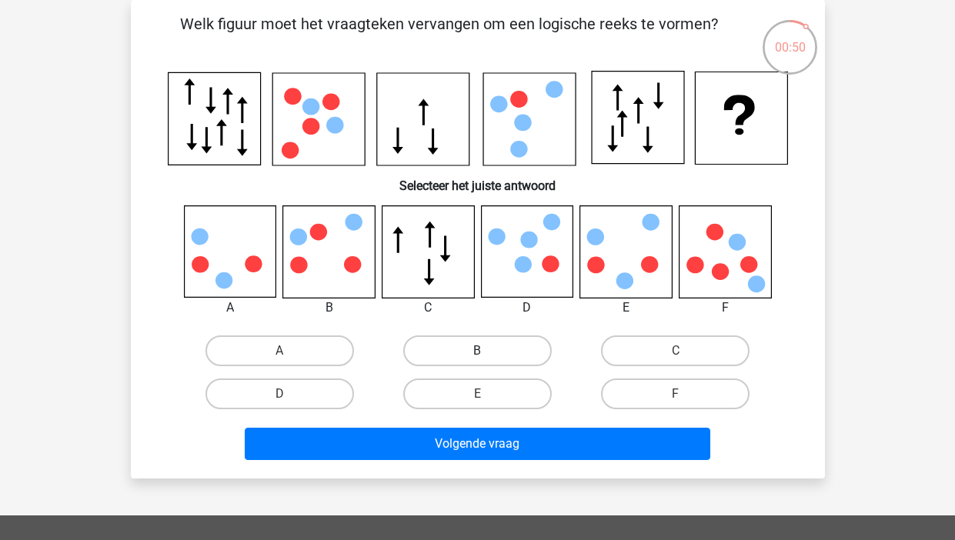
click at [476, 346] on label "B" at bounding box center [477, 351] width 149 height 31
click at [477, 351] on input "B" at bounding box center [482, 356] width 10 height 10
radio input "true"
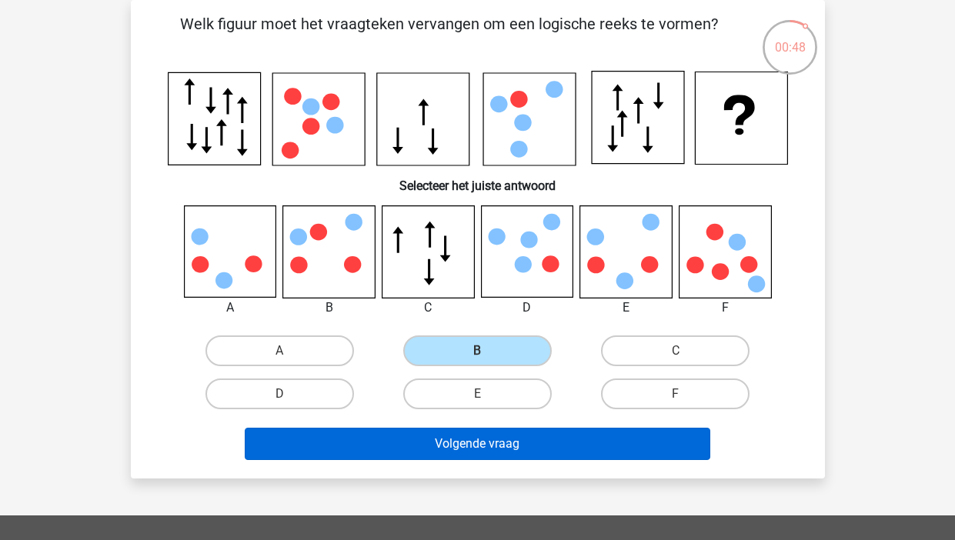
click at [477, 447] on button "Volgende vraag" at bounding box center [478, 444] width 466 height 32
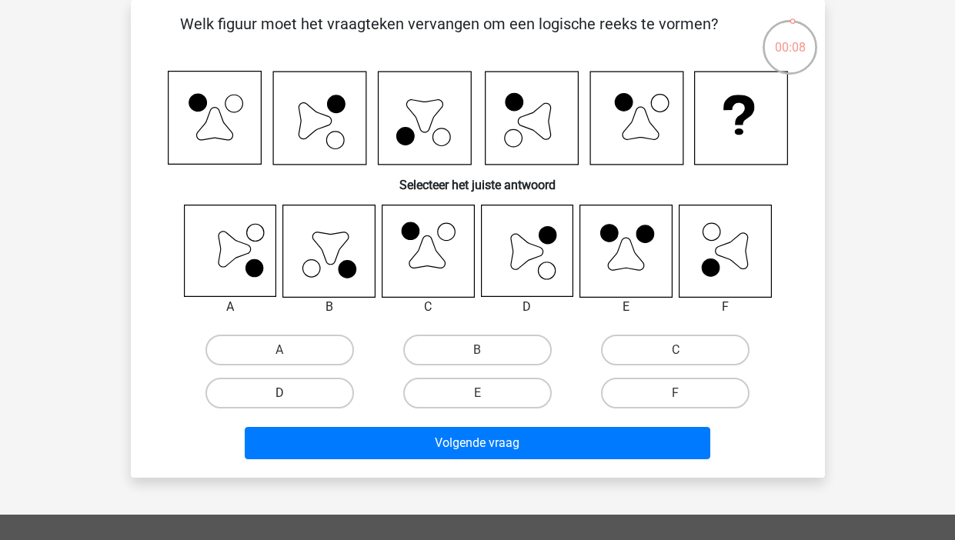
click at [309, 387] on label "D" at bounding box center [279, 393] width 149 height 31
click at [289, 393] on input "D" at bounding box center [284, 398] width 10 height 10
radio input "true"
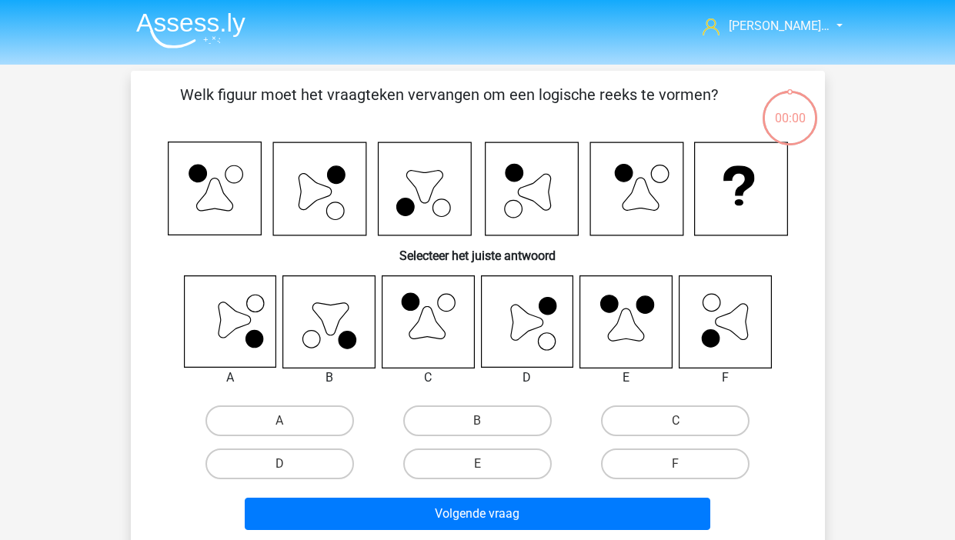
scroll to position [71, 0]
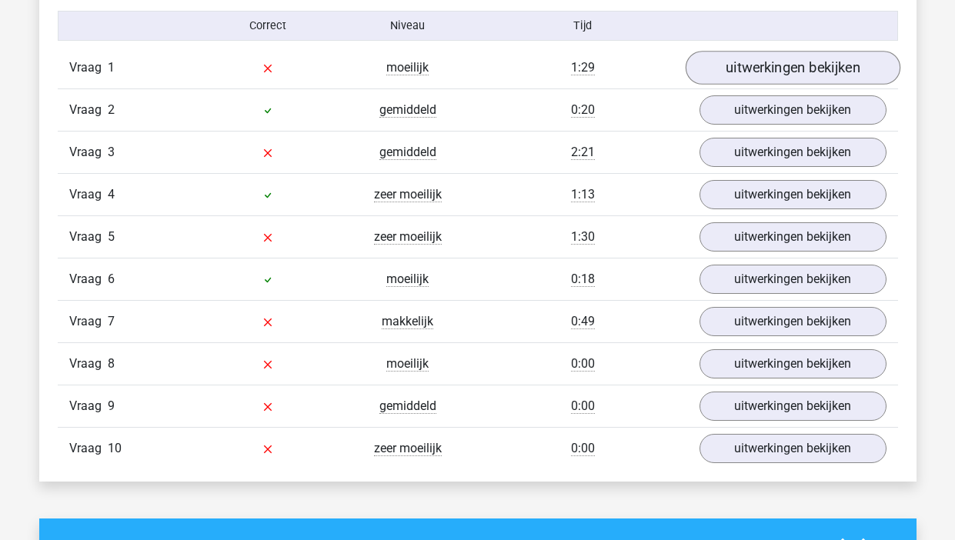
scroll to position [1014, 0]
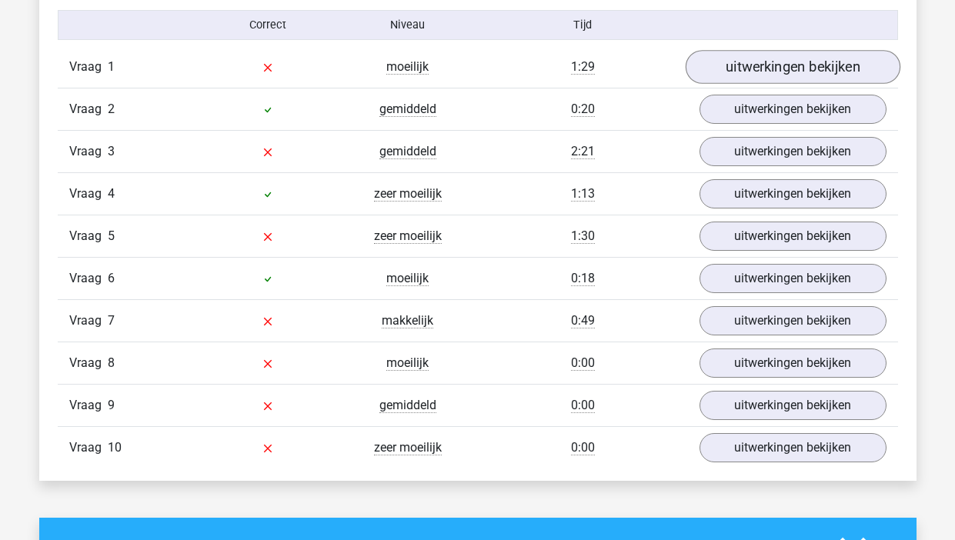
click at [747, 65] on link "uitwerkingen bekijken" at bounding box center [792, 68] width 215 height 34
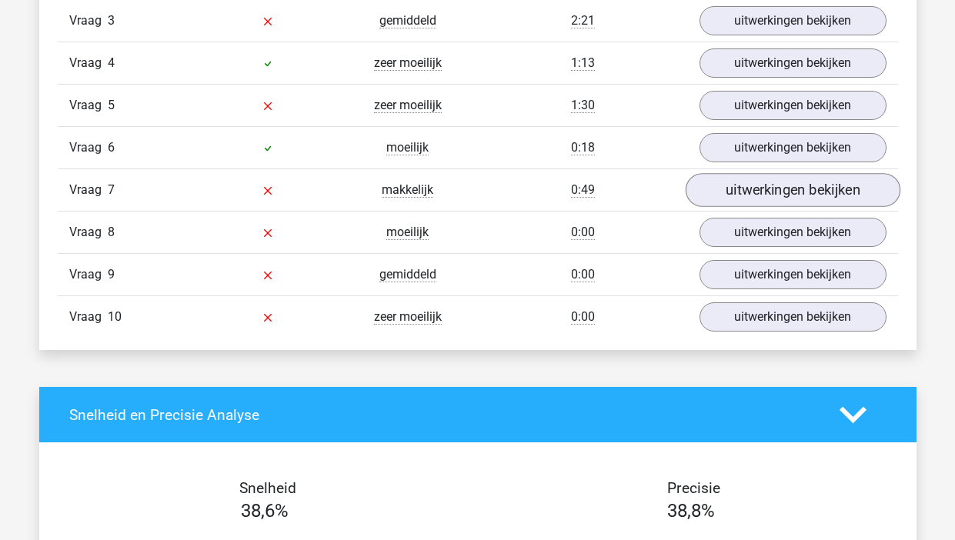
scroll to position [2055, 0]
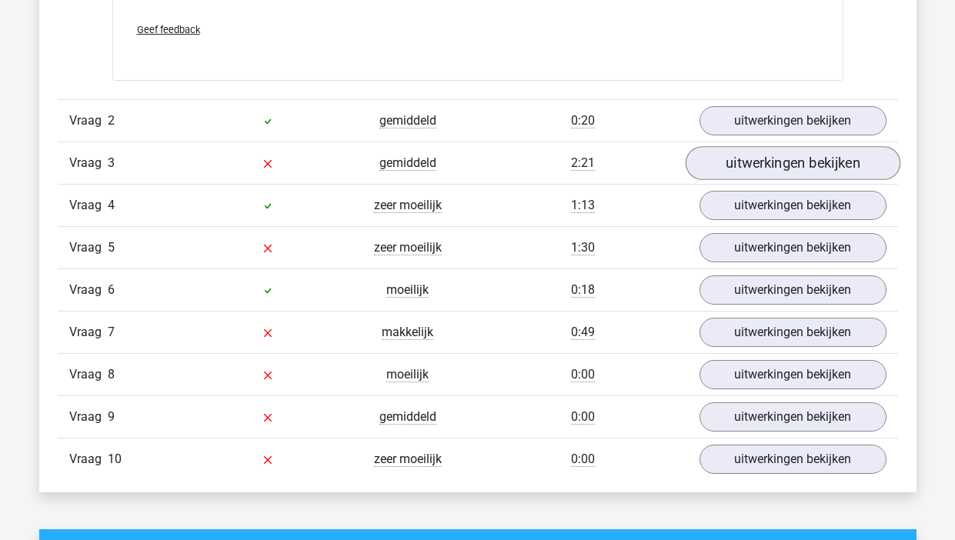
click at [750, 162] on link "uitwerkingen bekijken" at bounding box center [792, 164] width 215 height 34
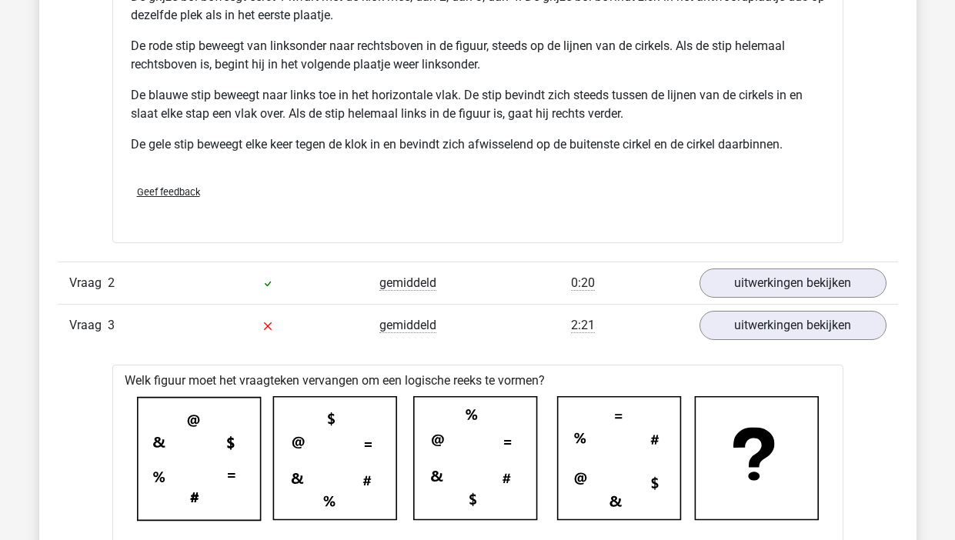
scroll to position [2020, 0]
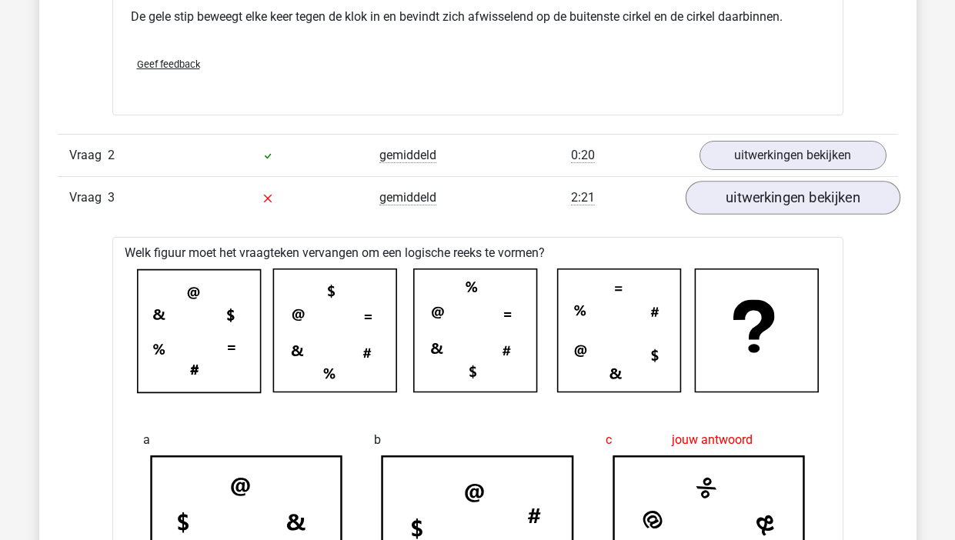
click at [773, 200] on link "uitwerkingen bekijken" at bounding box center [792, 199] width 215 height 34
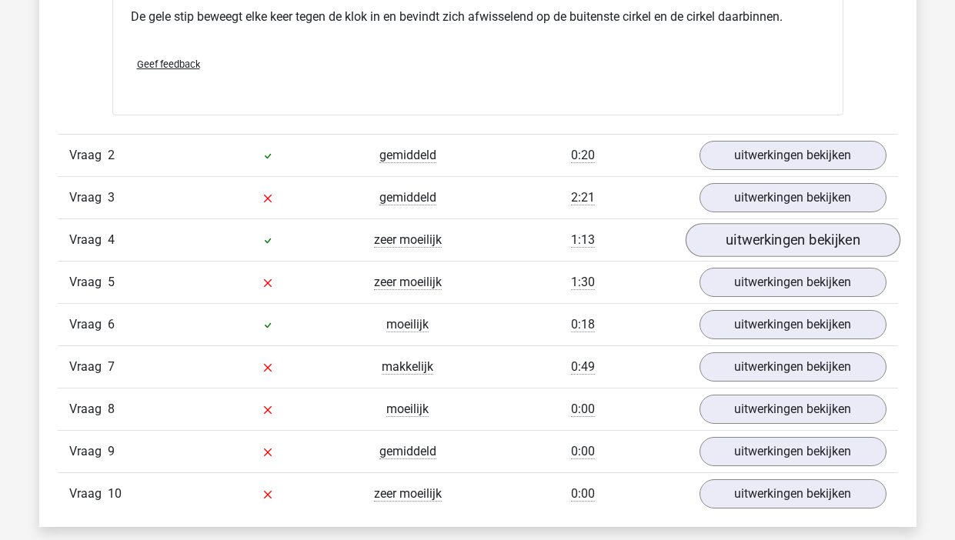
click at [771, 242] on link "uitwerkingen bekijken" at bounding box center [792, 241] width 215 height 34
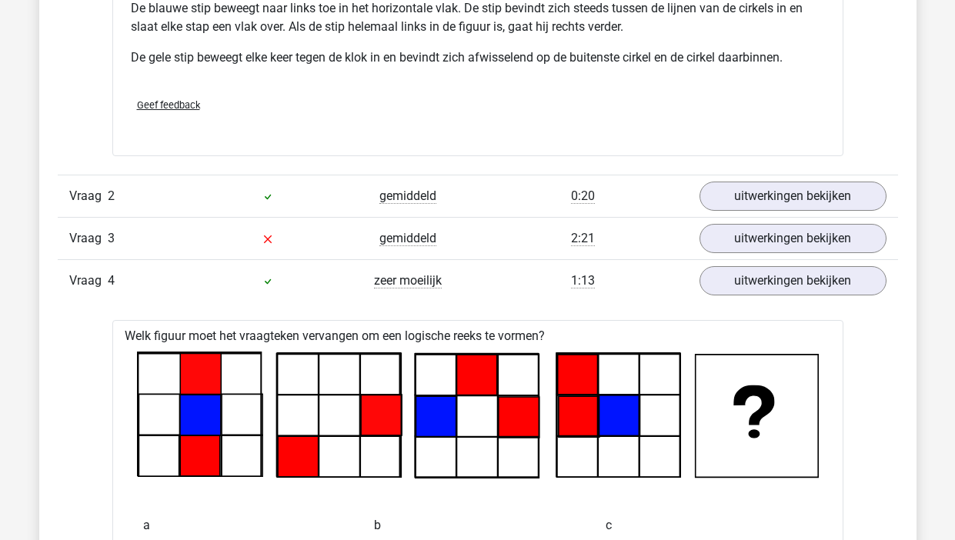
scroll to position [1958, 0]
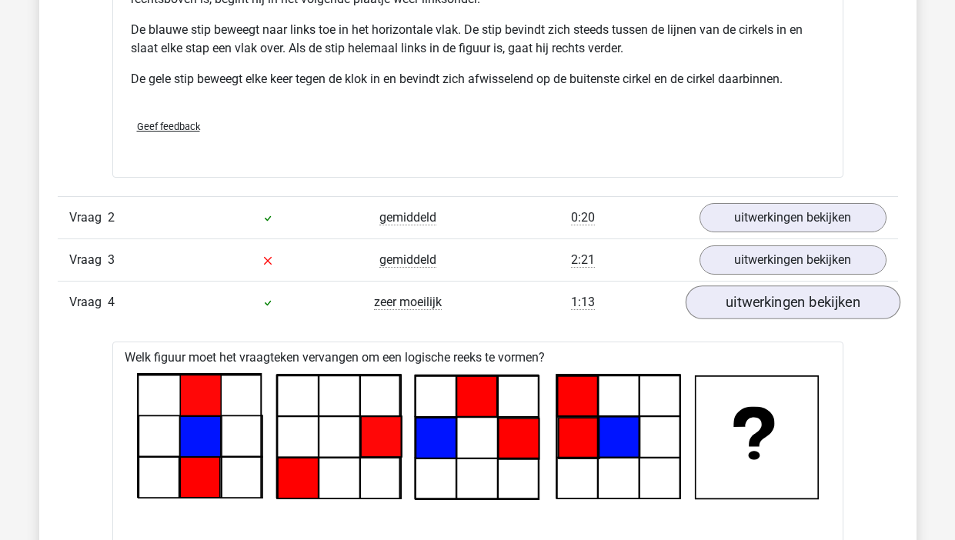
click at [784, 299] on link "uitwerkingen bekijken" at bounding box center [792, 303] width 215 height 34
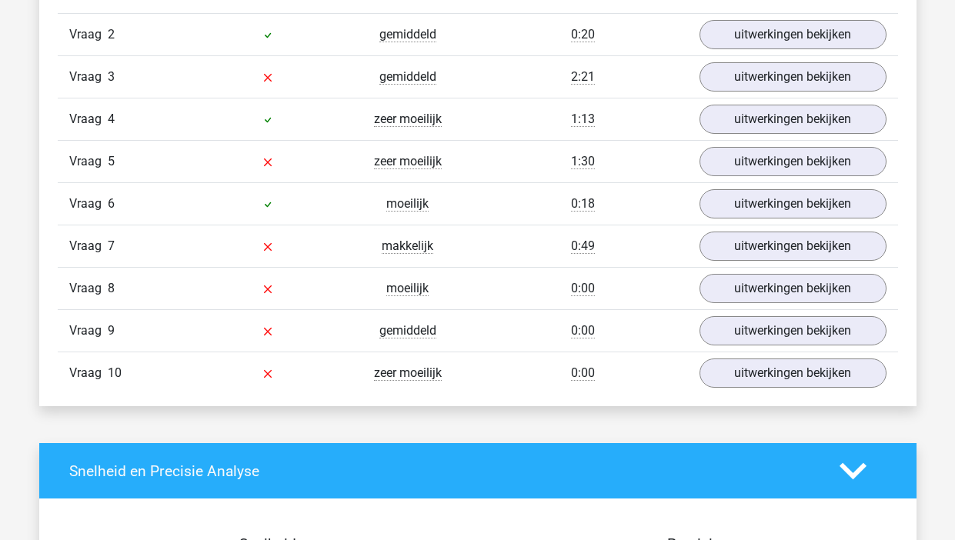
scroll to position [2145, 0]
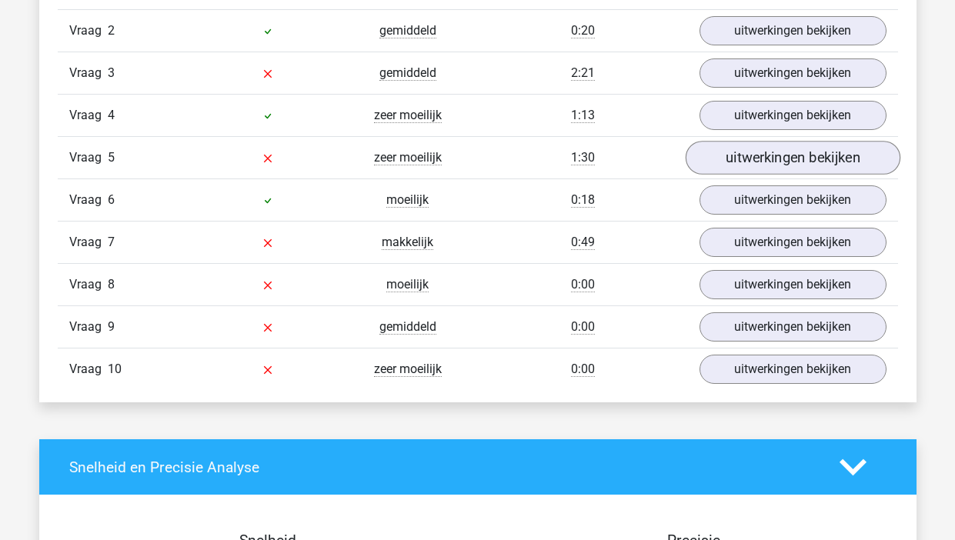
click at [756, 159] on link "uitwerkingen bekijken" at bounding box center [792, 159] width 215 height 34
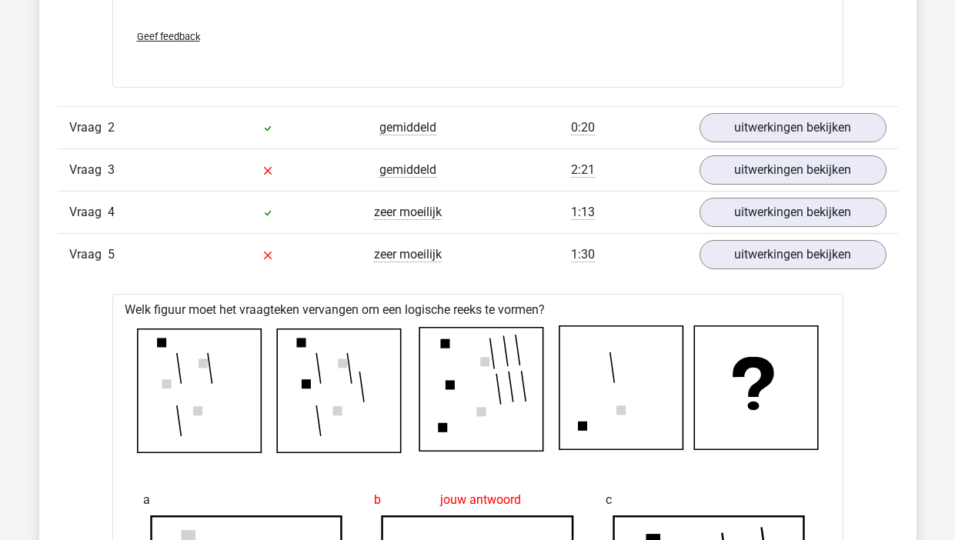
scroll to position [2039, 0]
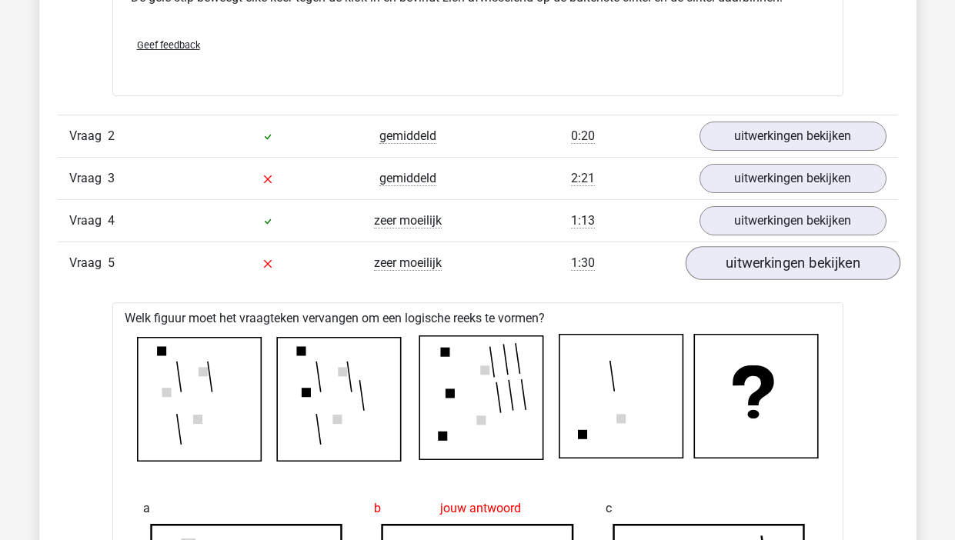
click at [780, 267] on link "uitwerkingen bekijken" at bounding box center [792, 264] width 215 height 34
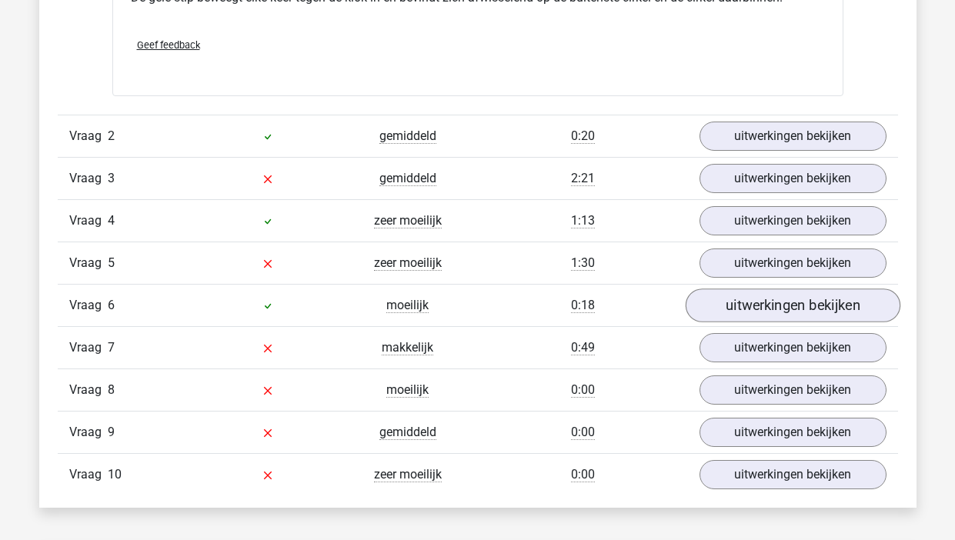
click at [760, 305] on link "uitwerkingen bekijken" at bounding box center [792, 306] width 215 height 34
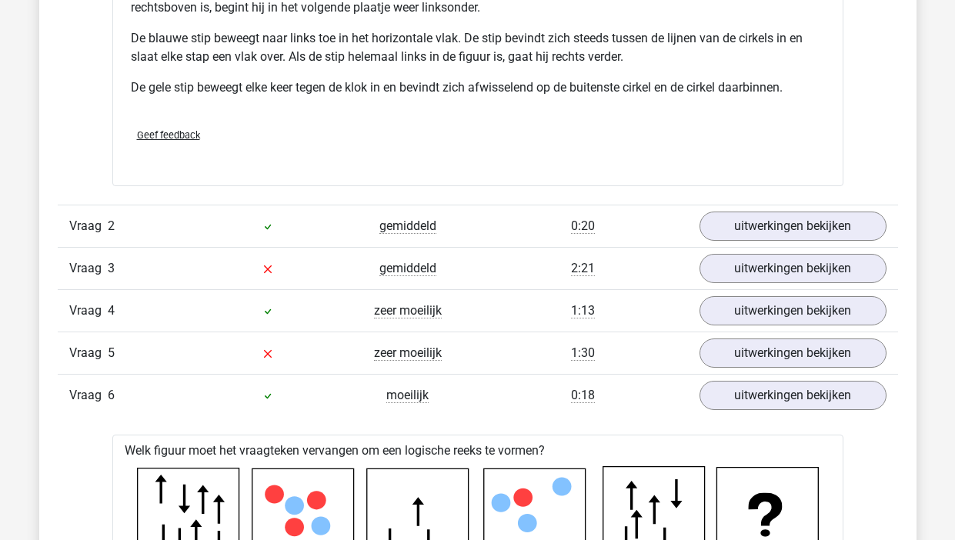
scroll to position [2010, 0]
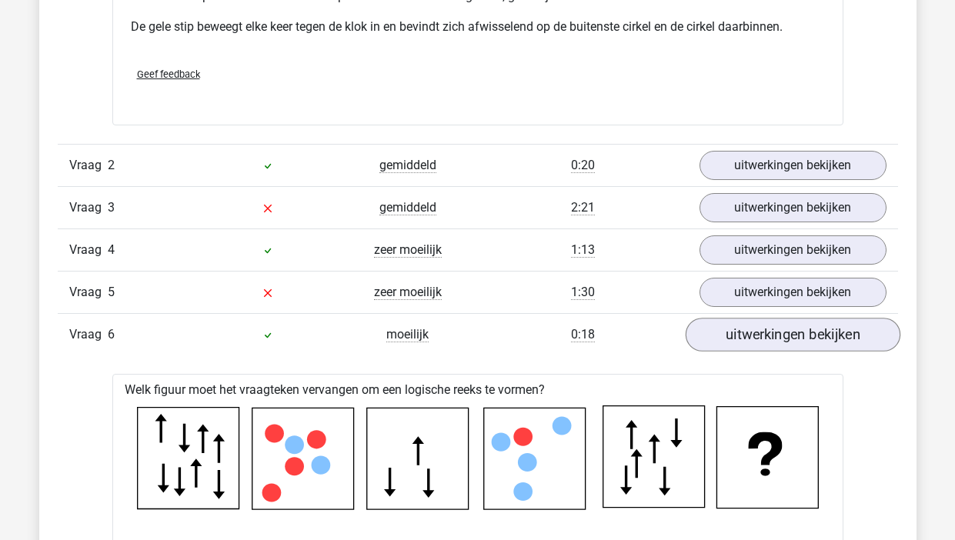
click at [782, 340] on link "uitwerkingen bekijken" at bounding box center [792, 336] width 215 height 34
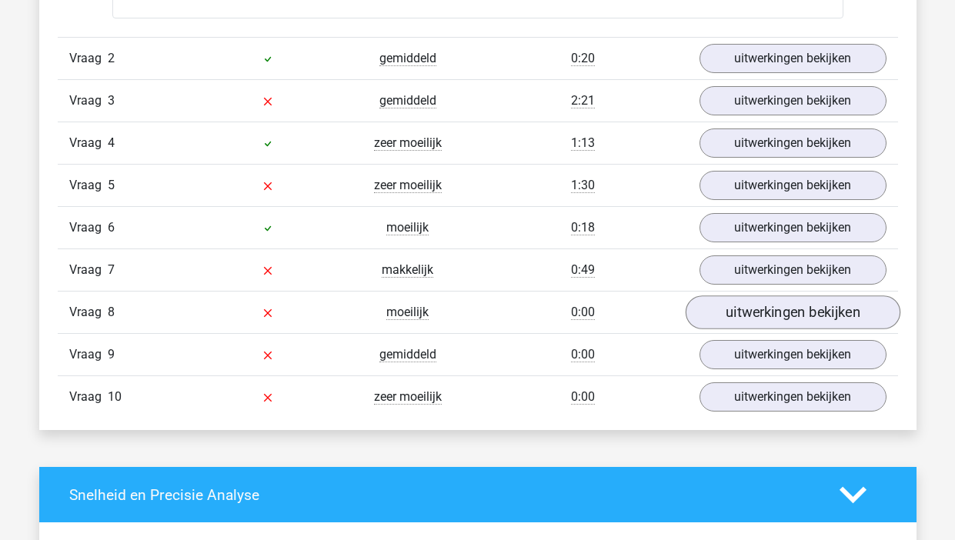
scroll to position [2125, 0]
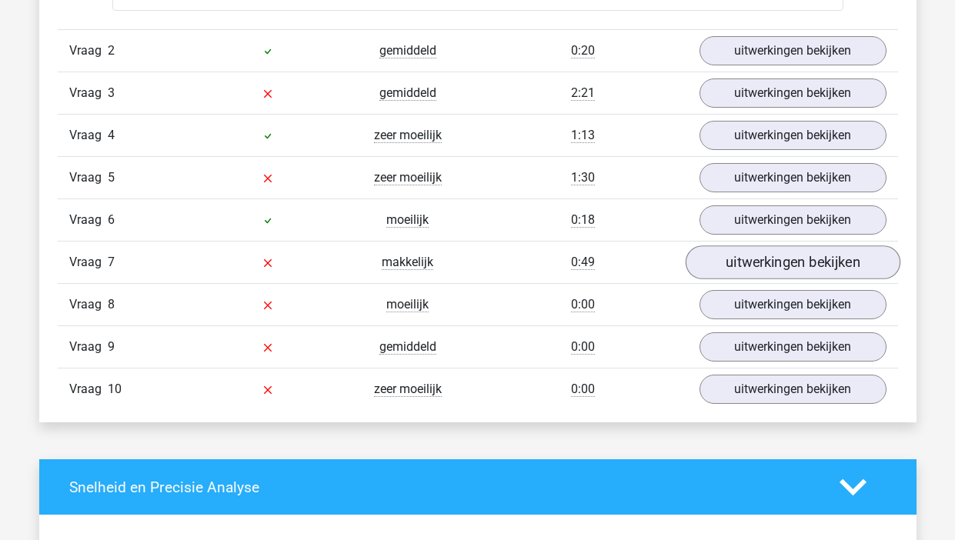
click at [783, 262] on link "uitwerkingen bekijken" at bounding box center [792, 263] width 215 height 34
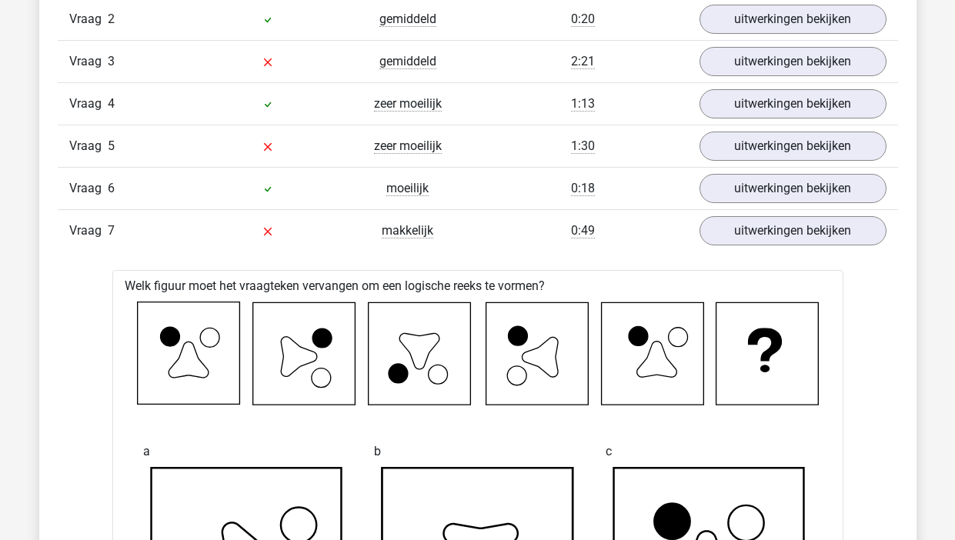
scroll to position [2158, 0]
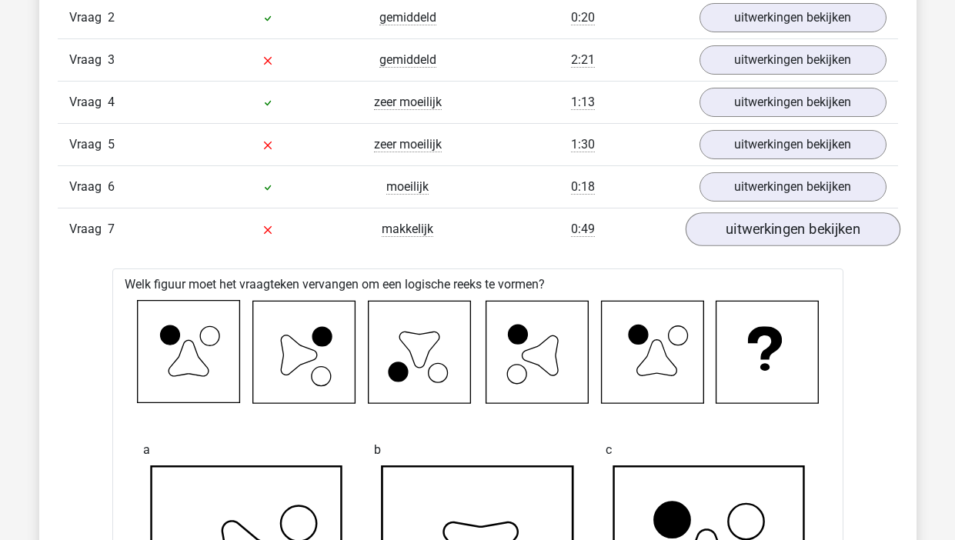
click at [759, 227] on link "uitwerkingen bekijken" at bounding box center [792, 230] width 215 height 34
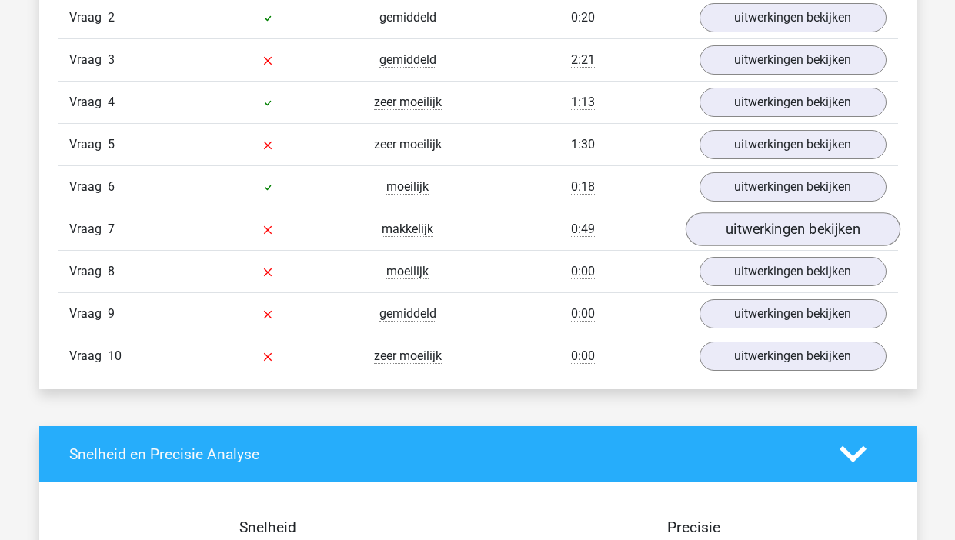
click at [752, 229] on link "uitwerkingen bekijken" at bounding box center [792, 230] width 215 height 34
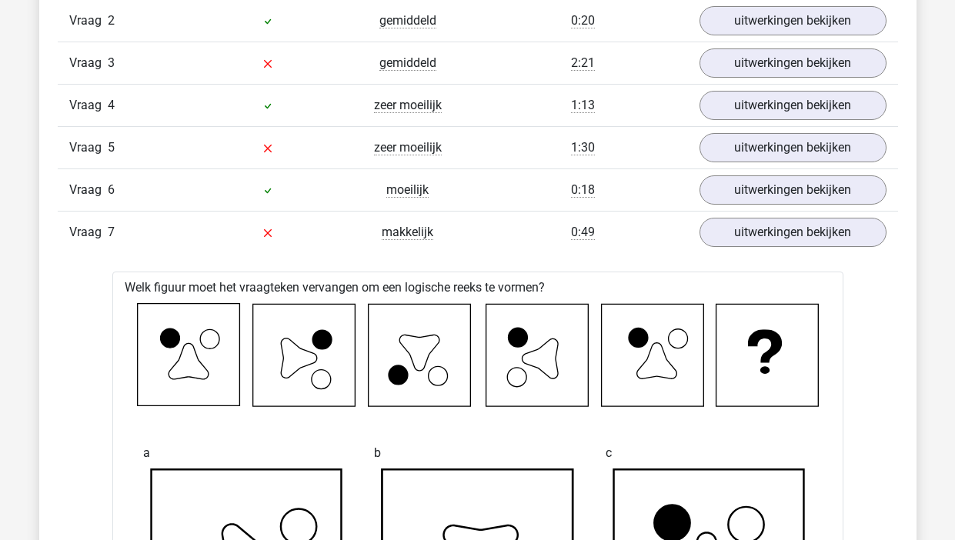
scroll to position [2093, 0]
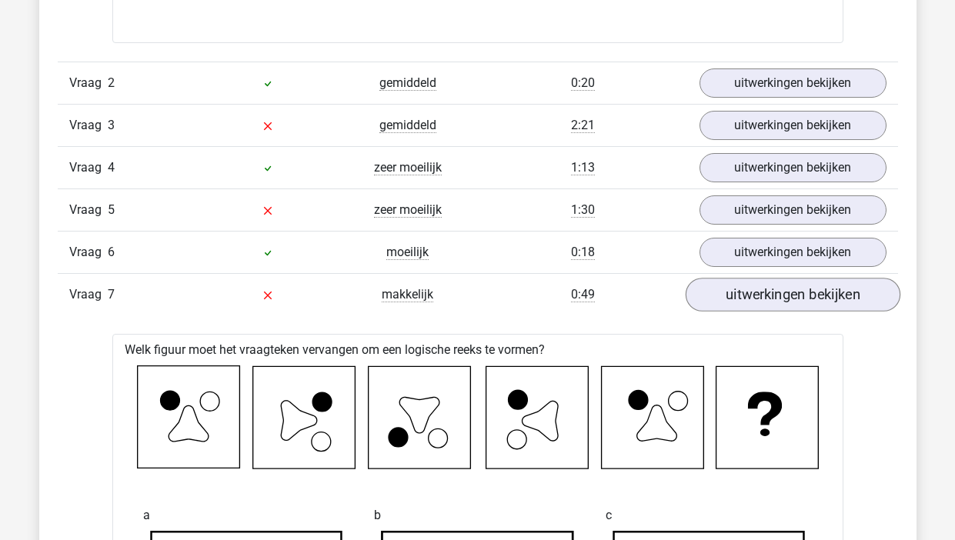
click at [773, 294] on link "uitwerkingen bekijken" at bounding box center [792, 296] width 215 height 34
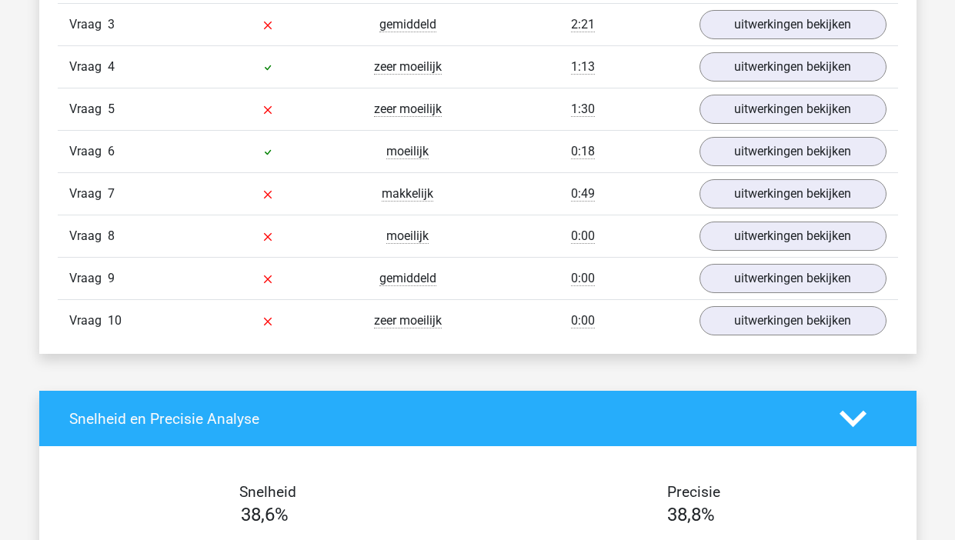
scroll to position [2199, 0]
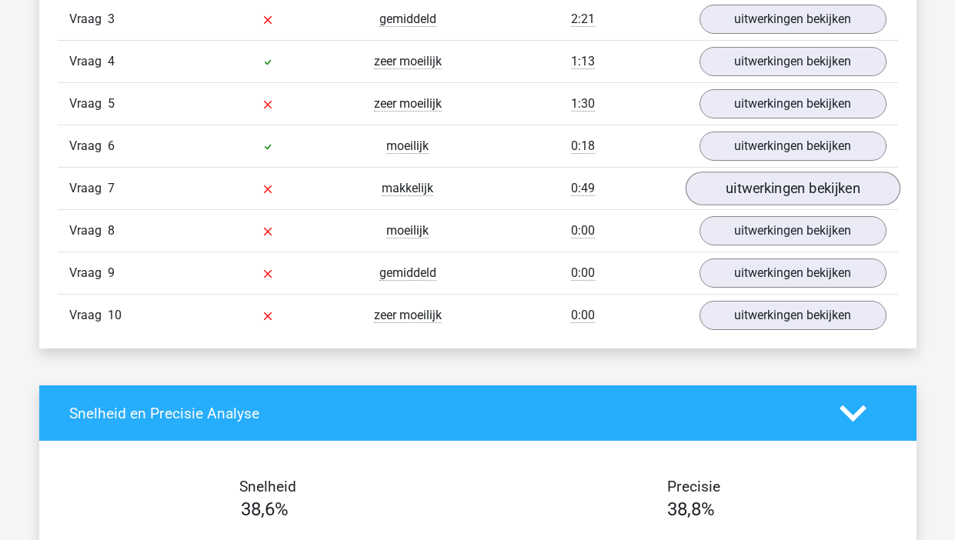
click at [763, 186] on link "uitwerkingen bekijken" at bounding box center [792, 189] width 215 height 34
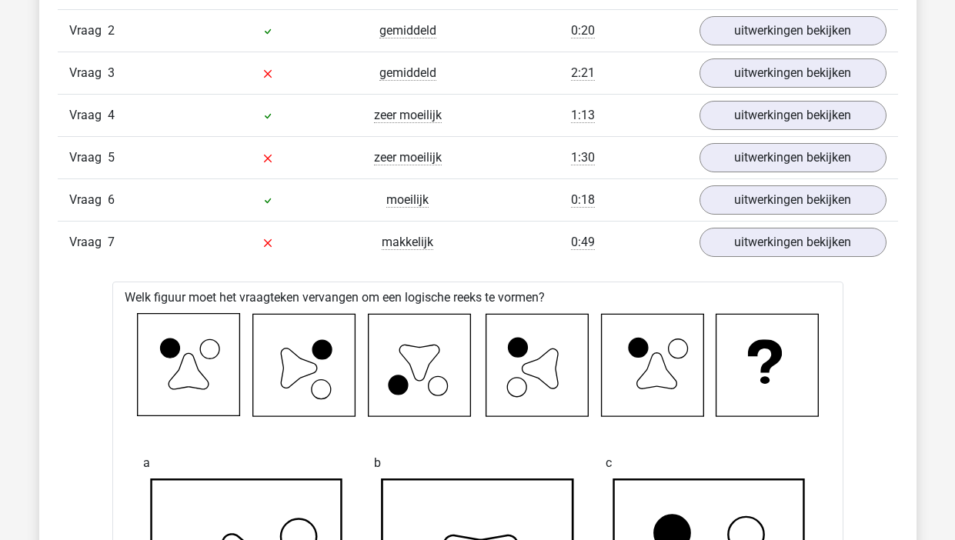
scroll to position [2123, 0]
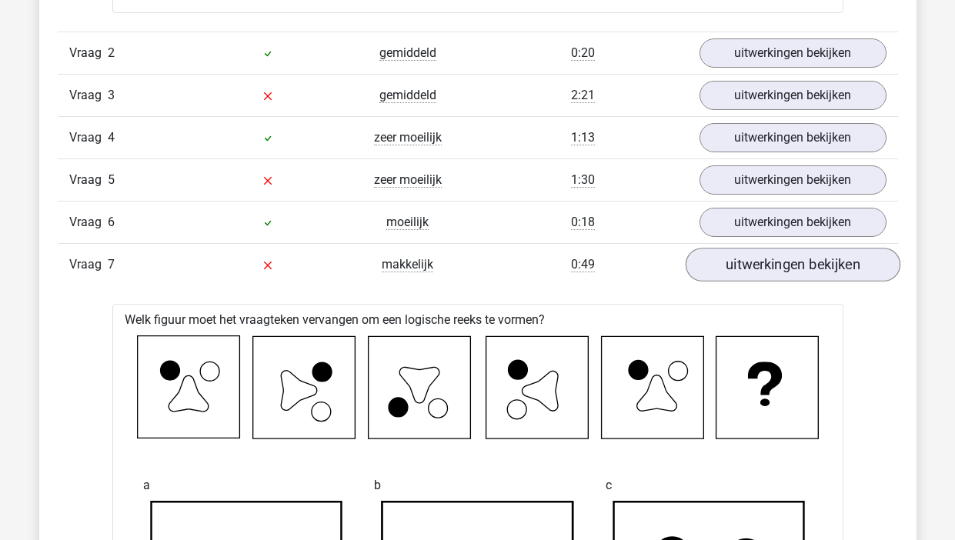
click at [733, 266] on link "uitwerkingen bekijken" at bounding box center [792, 266] width 215 height 34
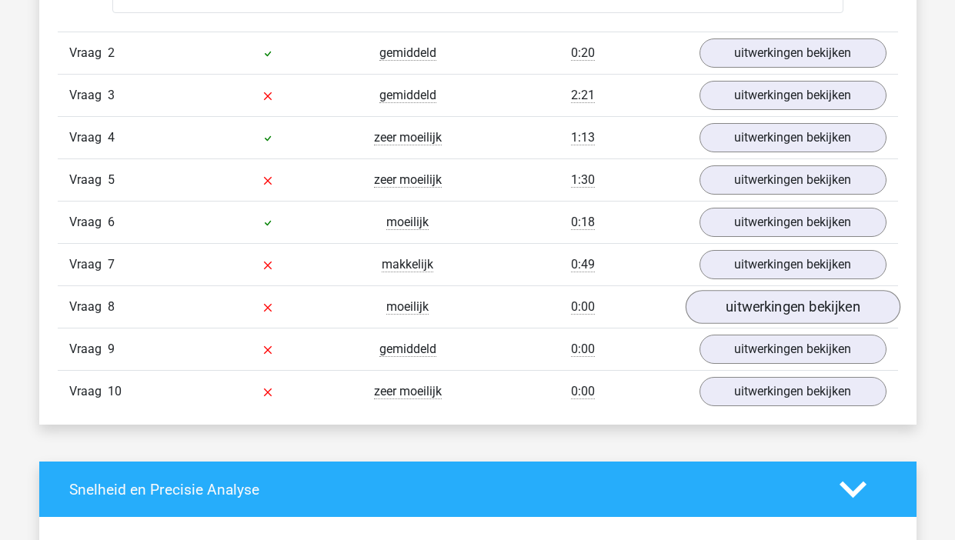
click at [744, 309] on link "uitwerkingen bekijken" at bounding box center [792, 308] width 215 height 34
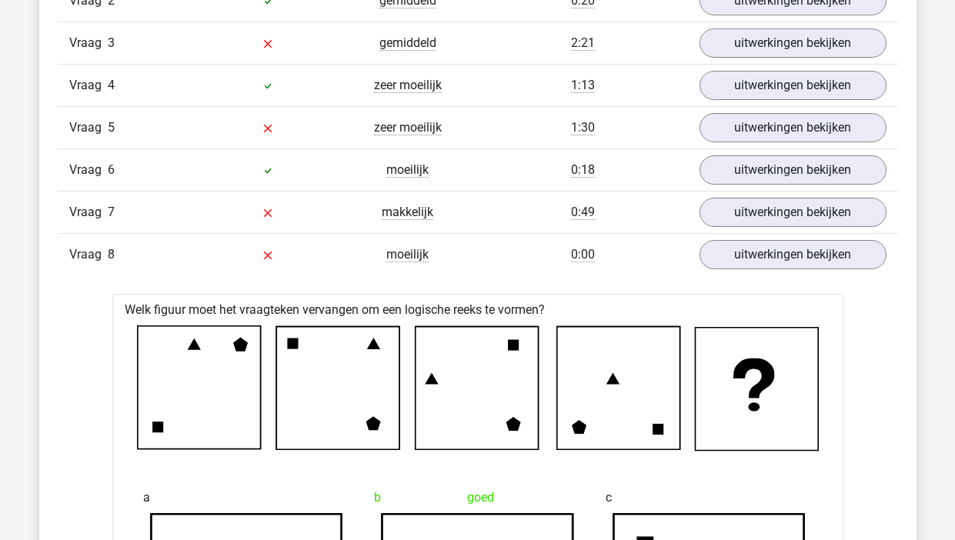
scroll to position [2176, 0]
click at [770, 238] on link "uitwerkingen bekijken" at bounding box center [792, 255] width 215 height 34
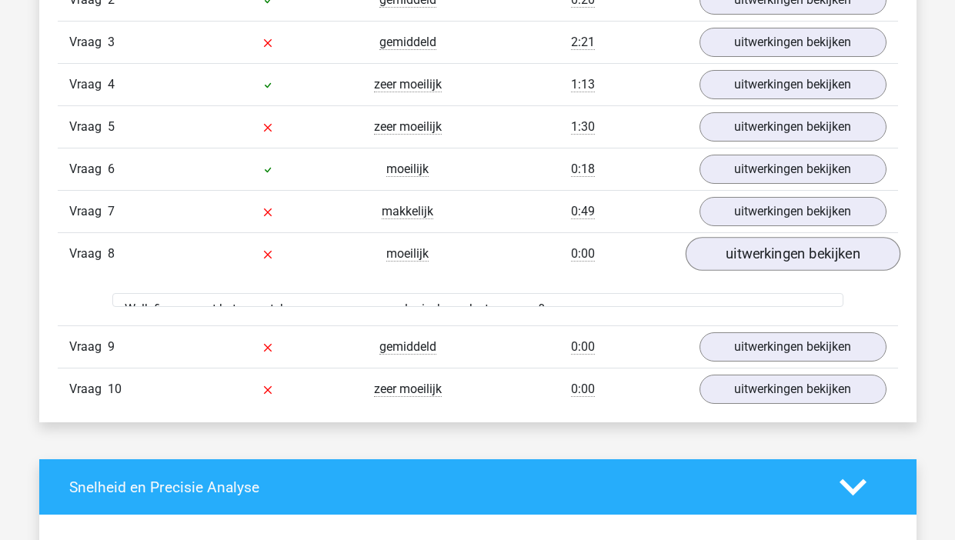
click at [782, 255] on link "uitwerkingen bekijken" at bounding box center [792, 255] width 215 height 34
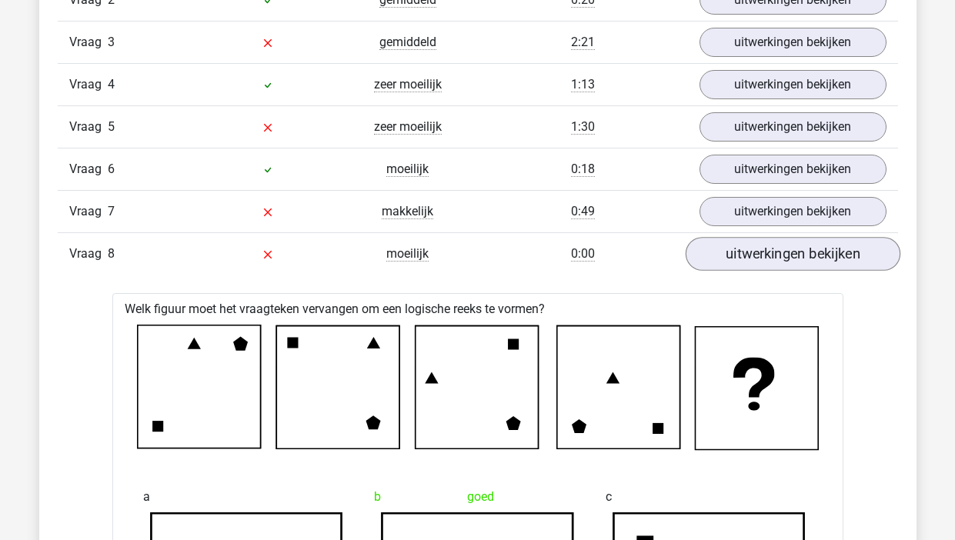
click at [782, 256] on link "uitwerkingen bekijken" at bounding box center [792, 255] width 215 height 34
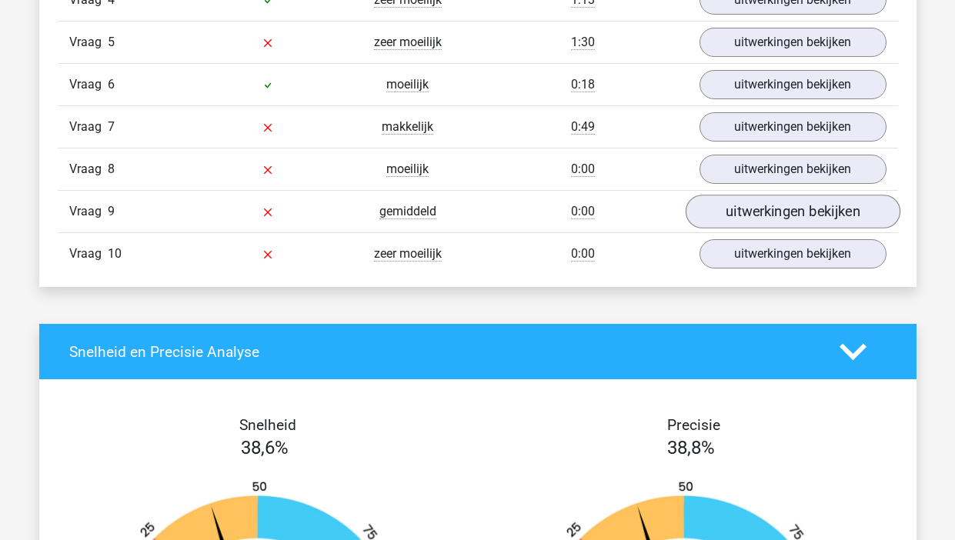
click at [768, 205] on link "uitwerkingen bekijken" at bounding box center [792, 212] width 215 height 34
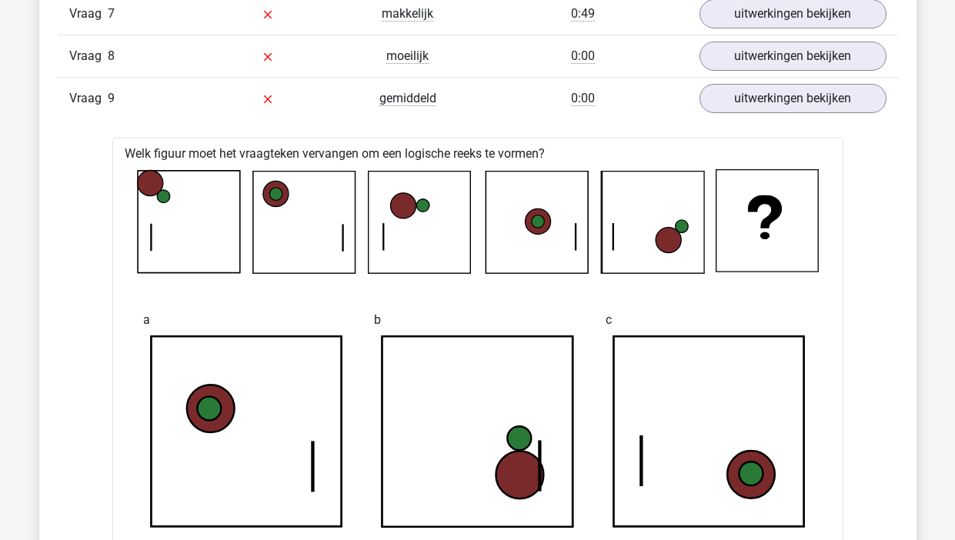
scroll to position [2275, 0]
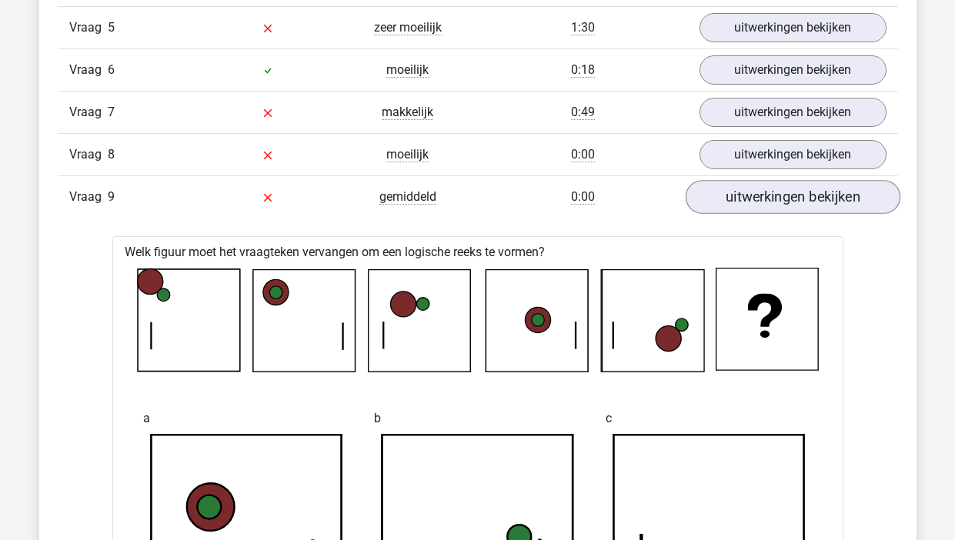
click at [777, 197] on link "uitwerkingen bekijken" at bounding box center [792, 198] width 215 height 34
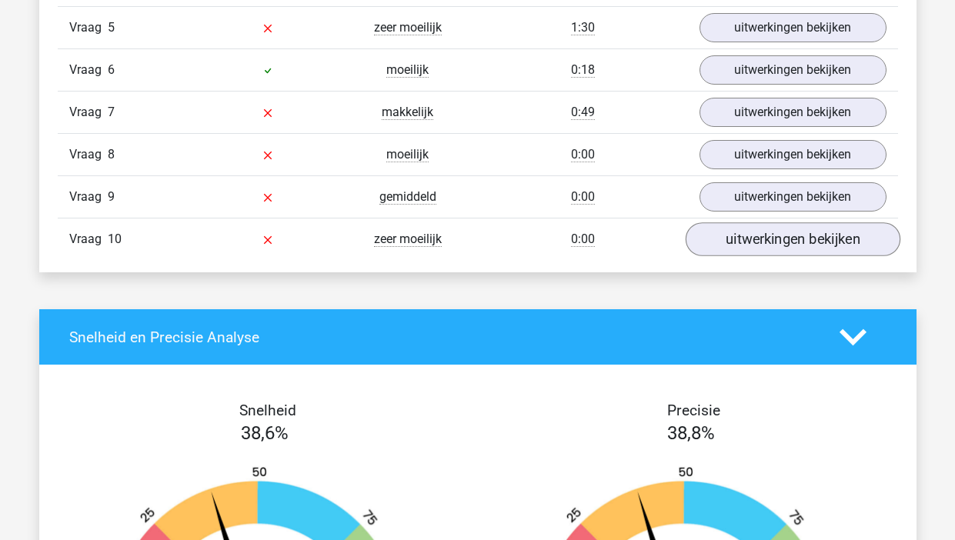
click at [768, 240] on link "uitwerkingen bekijken" at bounding box center [792, 240] width 215 height 34
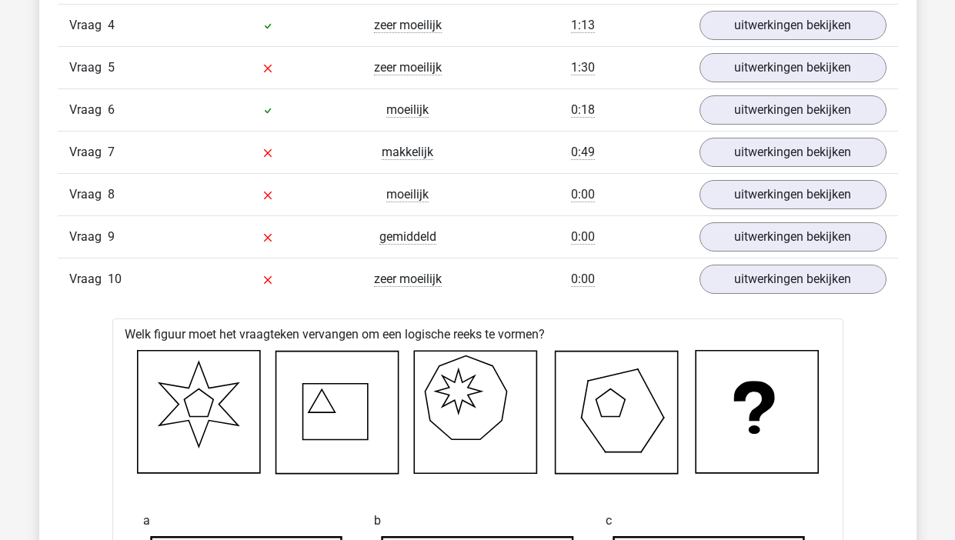
scroll to position [2237, 0]
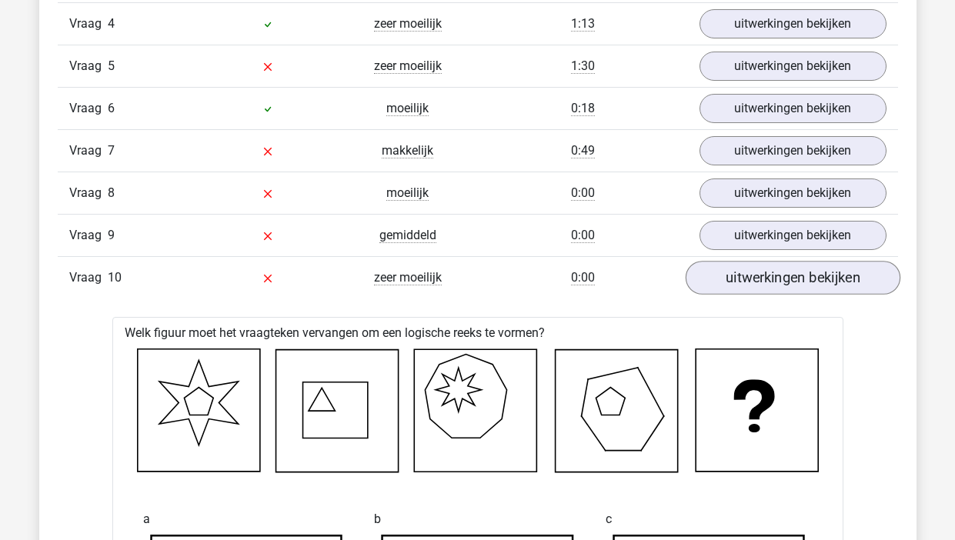
click at [755, 279] on link "uitwerkingen bekijken" at bounding box center [792, 279] width 215 height 34
